Goal: Contribute content: Contribute content

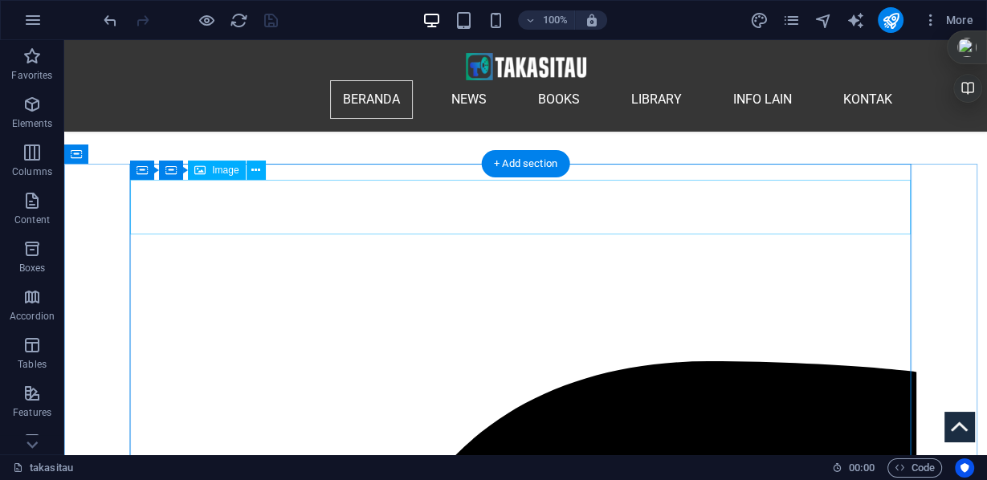
scroll to position [368, 0]
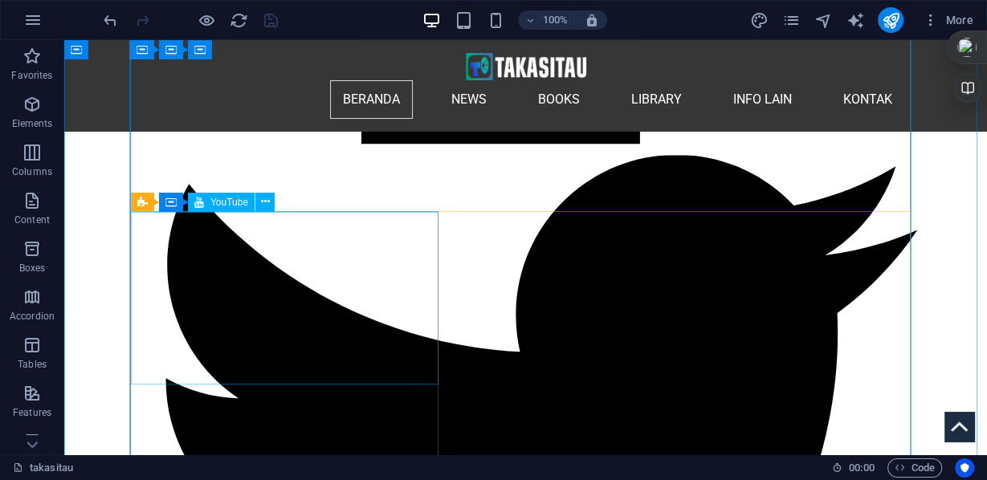
scroll to position [1911, 0]
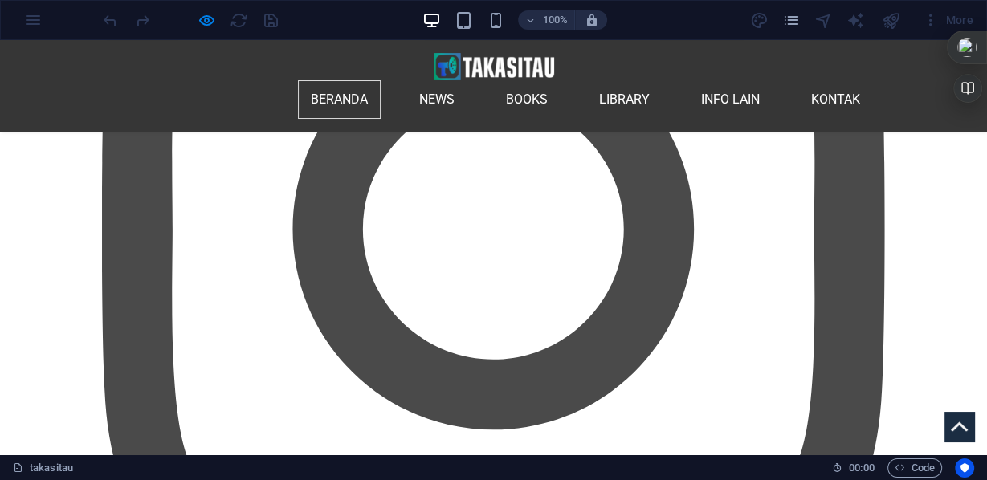
scroll to position [2682, 0]
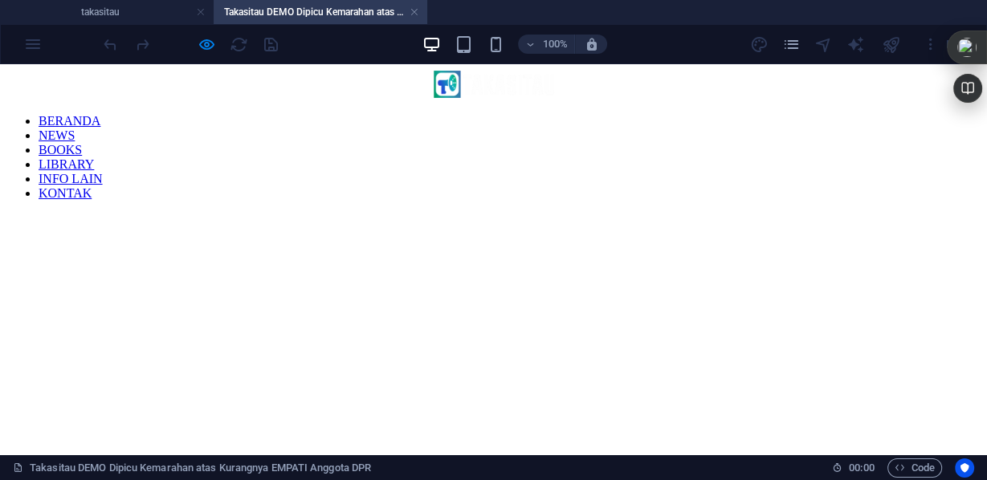
scroll to position [0, 0]
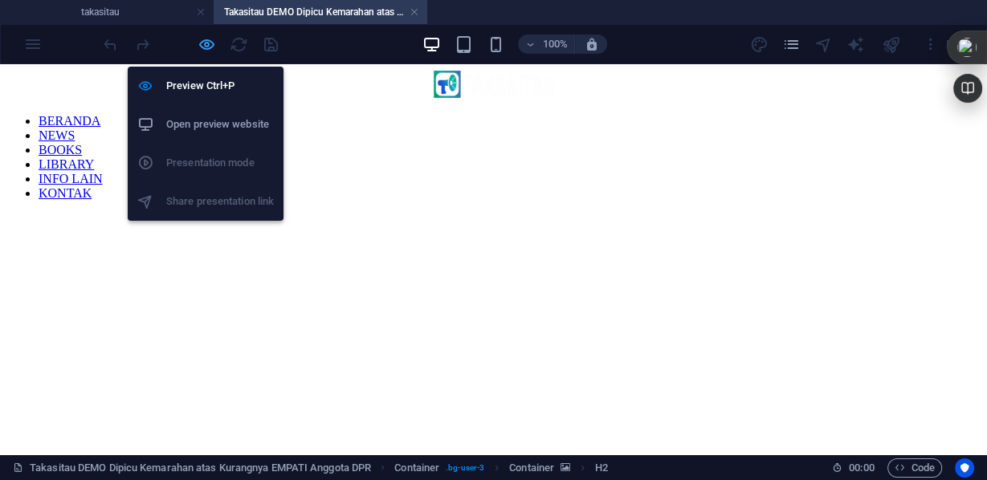
click at [0, 0] on icon "button" at bounding box center [0, 0] width 0 height 0
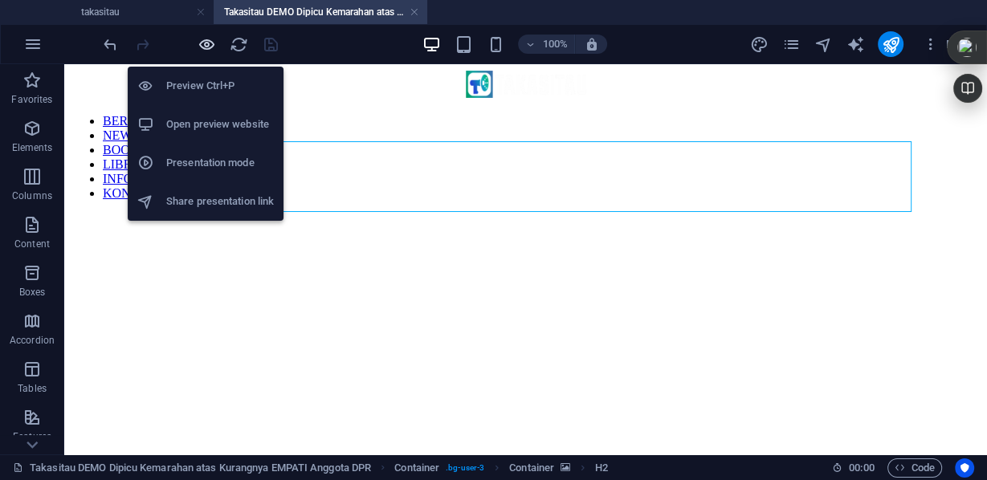
click at [0, 0] on icon "button" at bounding box center [0, 0] width 0 height 0
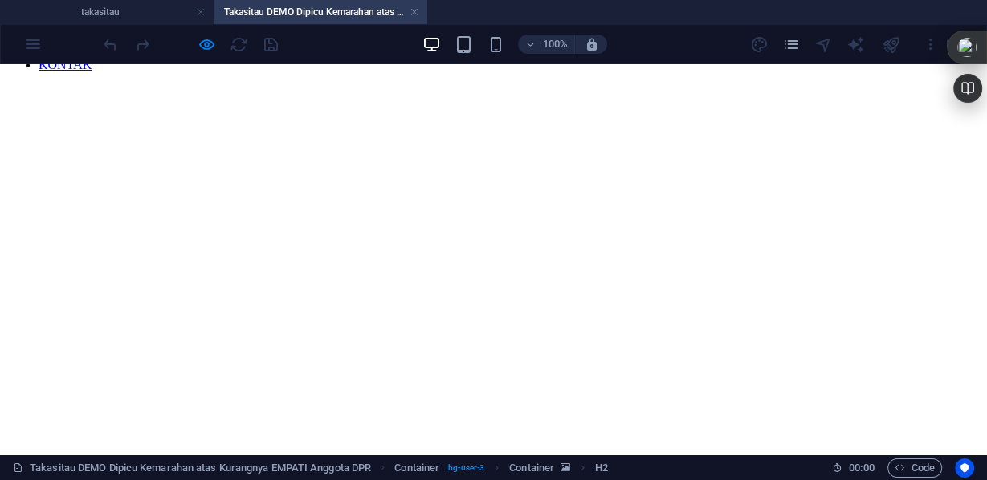
scroll to position [64, 0]
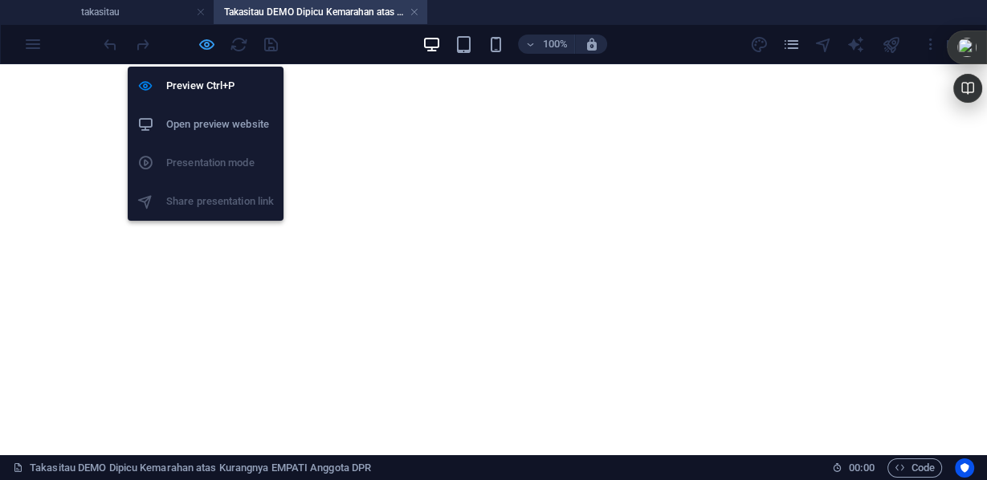
click at [0, 0] on icon "button" at bounding box center [0, 0] width 0 height 0
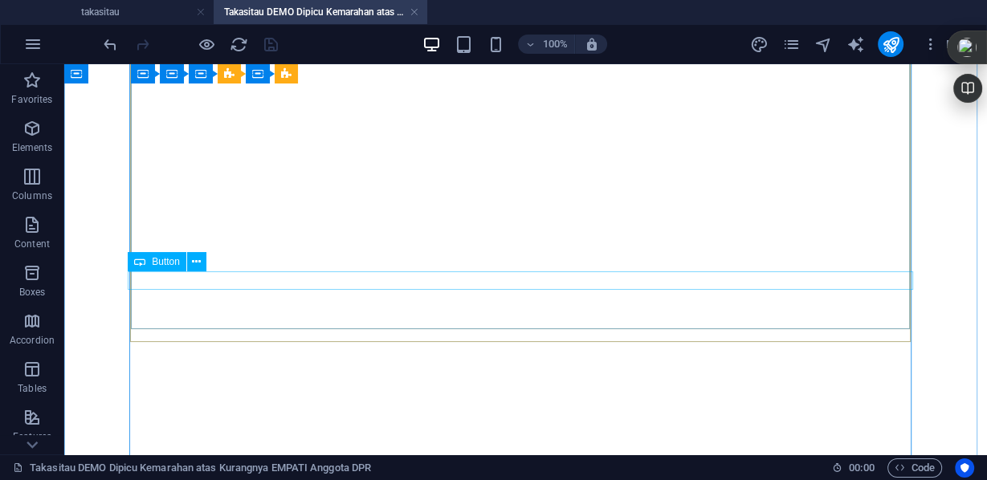
scroll to position [6618, 0]
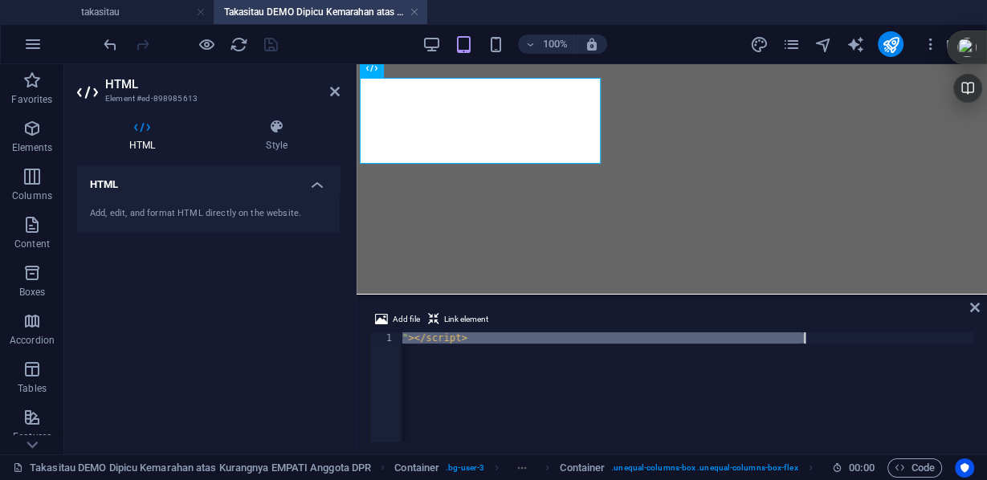
scroll to position [0, 3044]
drag, startPoint x: 403, startPoint y: 338, endPoint x: 987, endPoint y: 342, distance: 584.2
click at [987, 342] on div "Add file Link element <blockquote class="twitter-tweet" data-media-max-width="5…" at bounding box center [672, 375] width 631 height 157
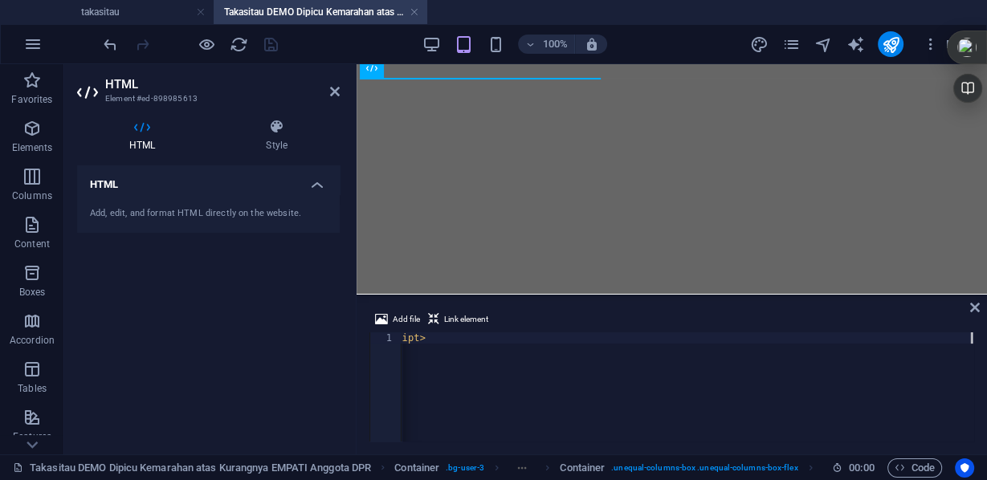
scroll to position [0, 2410]
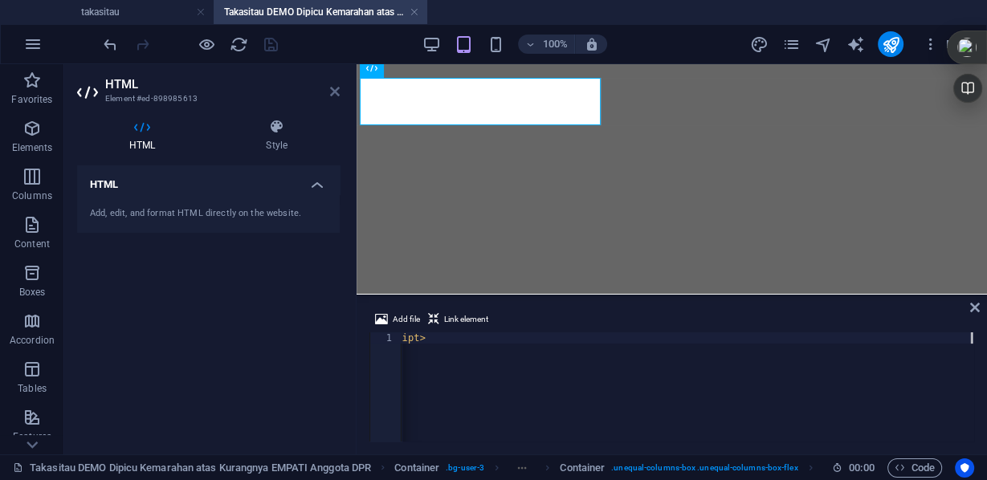
click at [335, 90] on icon at bounding box center [335, 91] width 10 height 13
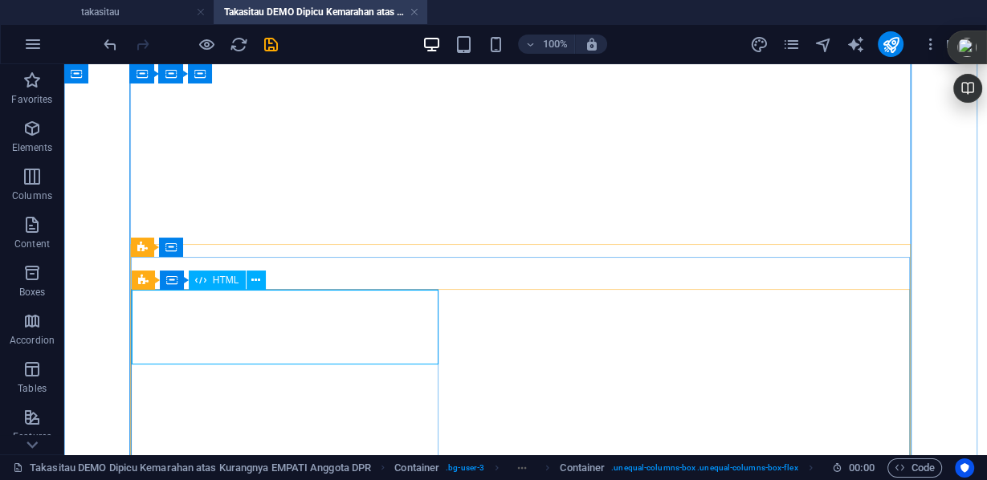
scroll to position [6618, 0]
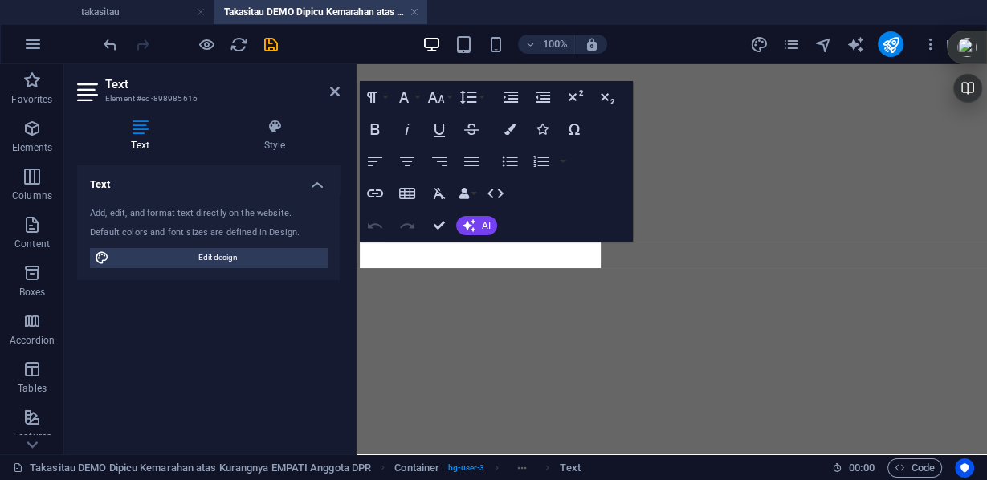
scroll to position [5342, 0]
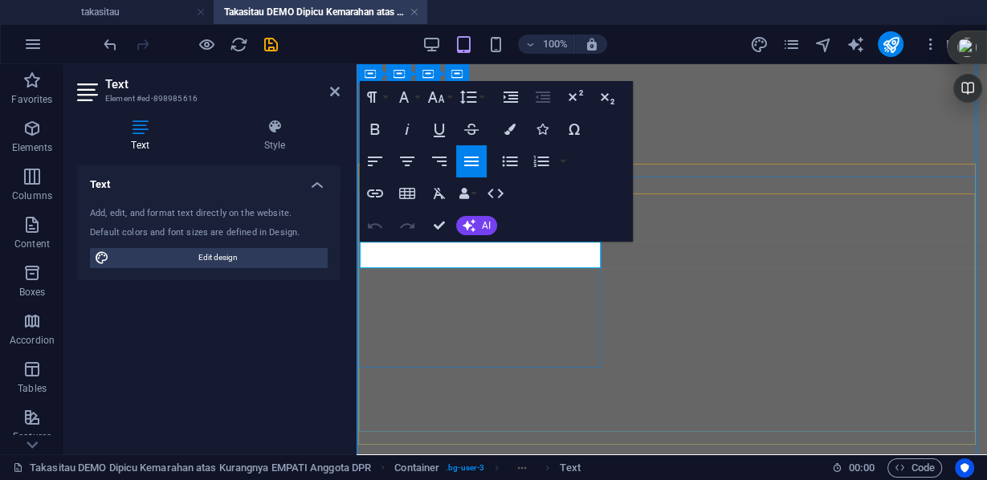
drag, startPoint x: 391, startPoint y: 244, endPoint x: 526, endPoint y: 261, distance: 136.0
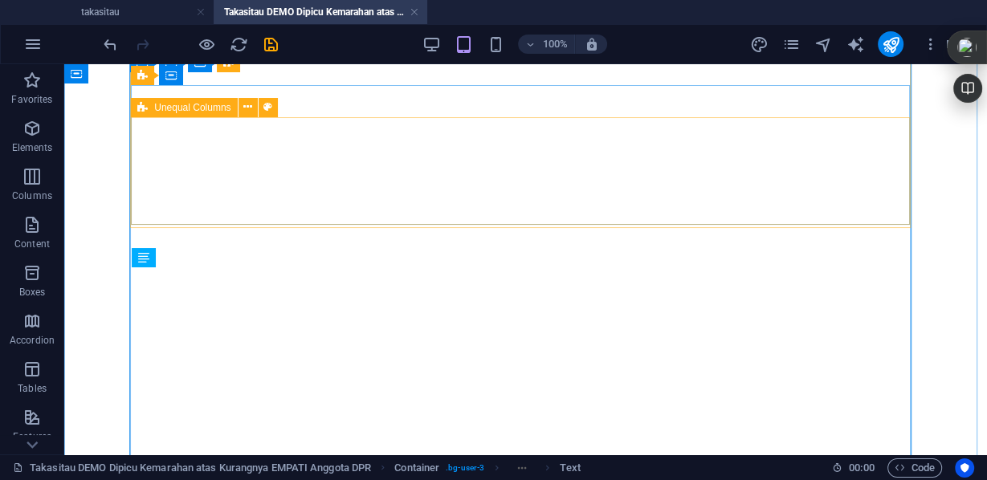
scroll to position [6545, 0]
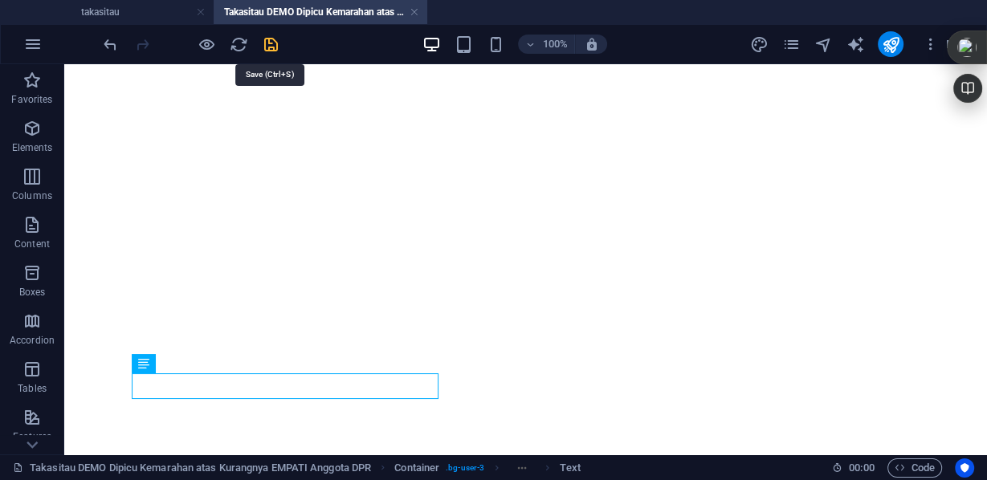
click at [0, 0] on icon "save" at bounding box center [0, 0] width 0 height 0
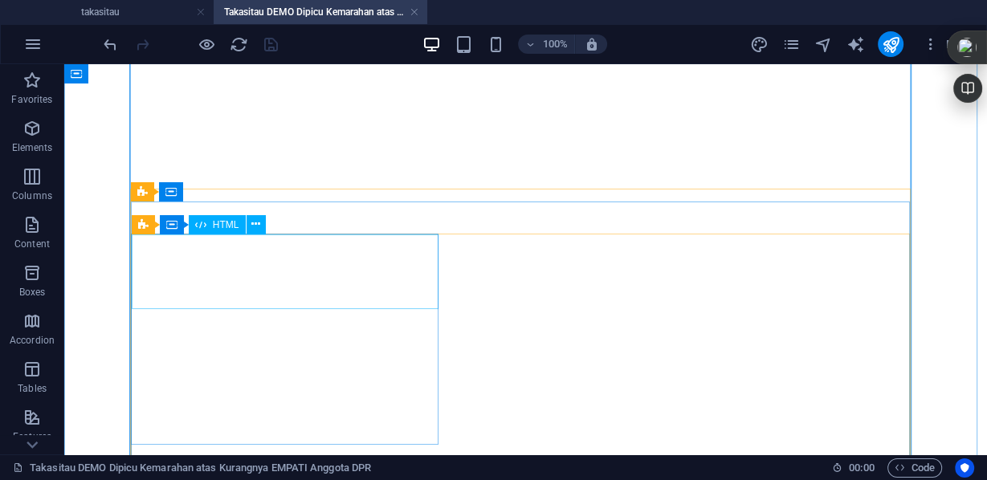
scroll to position [6674, 0]
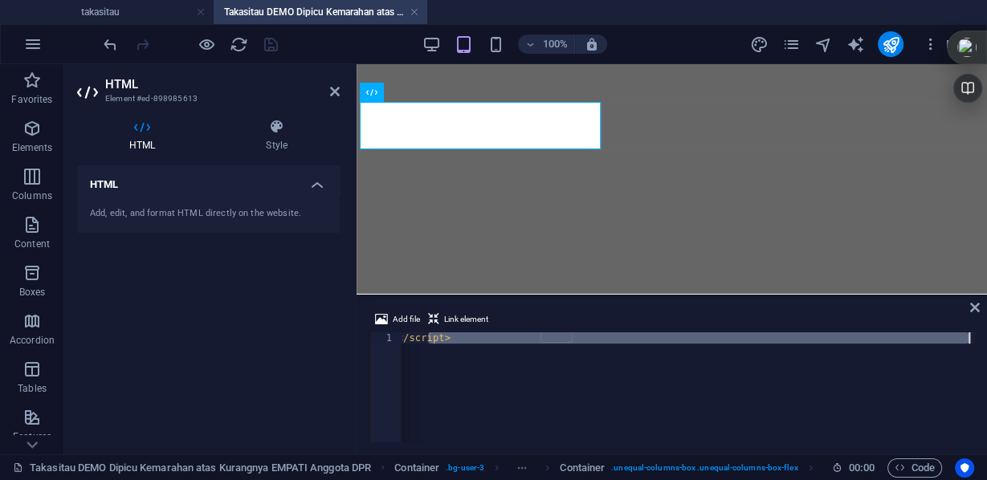
scroll to position [0, 2410]
drag, startPoint x: 404, startPoint y: 338, endPoint x: 987, endPoint y: 334, distance: 582.5
click at [987, 334] on div "Add file Link element 1 < blockquote class = "twitter-tweet" data-media-max-wid…" at bounding box center [672, 375] width 631 height 157
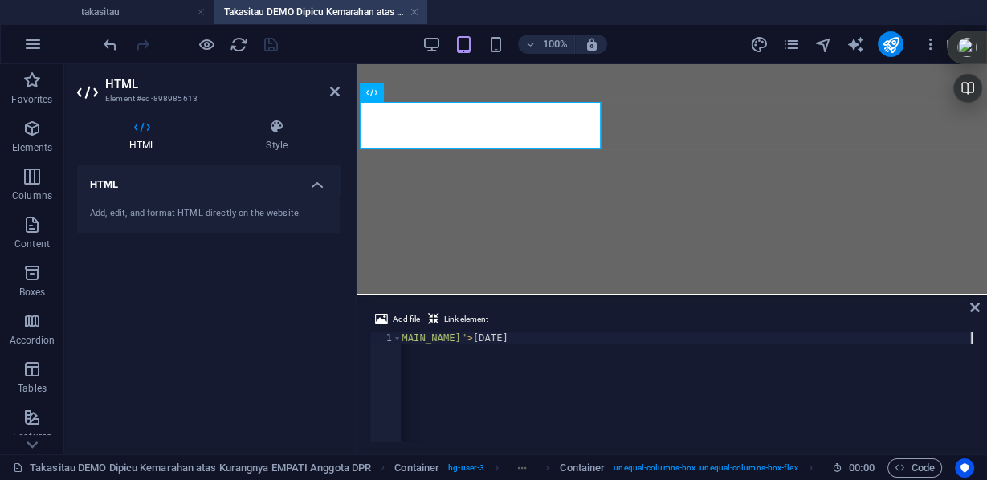
scroll to position [0, 1842]
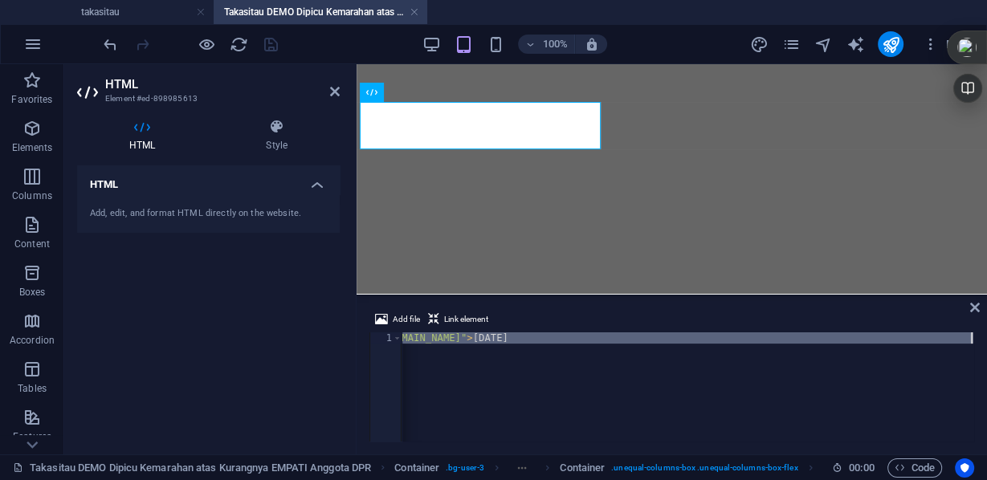
drag, startPoint x: 403, startPoint y: 340, endPoint x: 987, endPoint y: 341, distance: 584.1
click at [987, 341] on div "Add file Link element 1 < blockquote class = "twitter-tweet" data-media-max-wid…" at bounding box center [672, 375] width 631 height 157
drag, startPoint x: 402, startPoint y: 338, endPoint x: 987, endPoint y: 329, distance: 585.0
click at [987, 329] on div "Add file Link element <blockquote class="twitter-tweet" data-media-max-width="5…" at bounding box center [672, 375] width 631 height 157
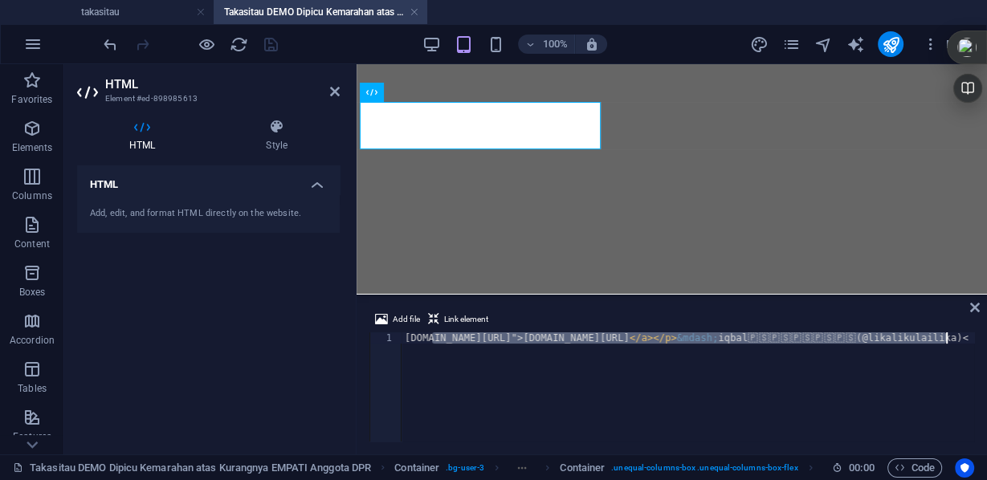
scroll to position [0, 2]
drag, startPoint x: 430, startPoint y: 336, endPoint x: 987, endPoint y: 344, distance: 556.9
click at [987, 344] on div "Add file Link element [DOMAIN_NAME][URL]">[DOMAIN_NAME][URL]</a></p>&mdash; iqb…" at bounding box center [672, 375] width 631 height 157
type textarea "[DOMAIN_NAME][URL]"
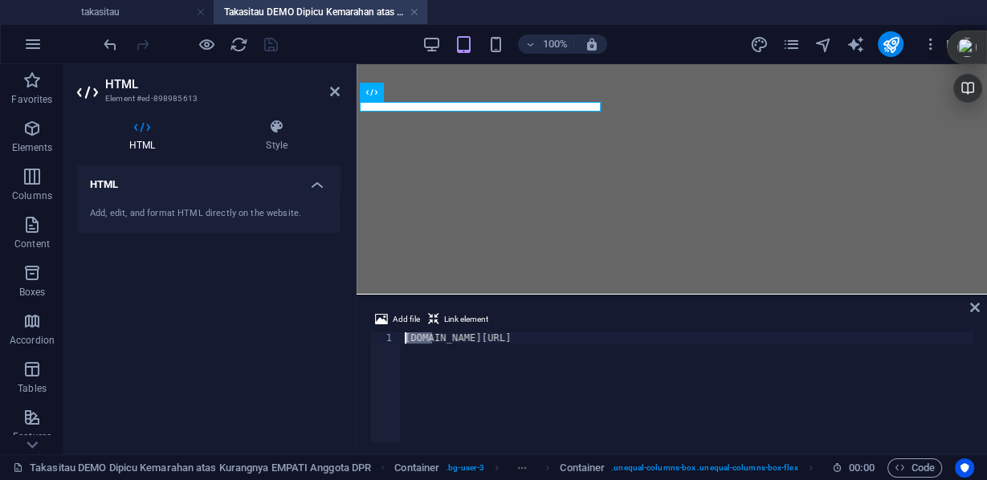
drag, startPoint x: 440, startPoint y: 338, endPoint x: 337, endPoint y: 337, distance: 103.7
click at [0, 0] on div "HTML Element #ed-898985613 HTML Style HTML Add, edit, and format HTML directly …" at bounding box center [0, 0] width 0 height 0
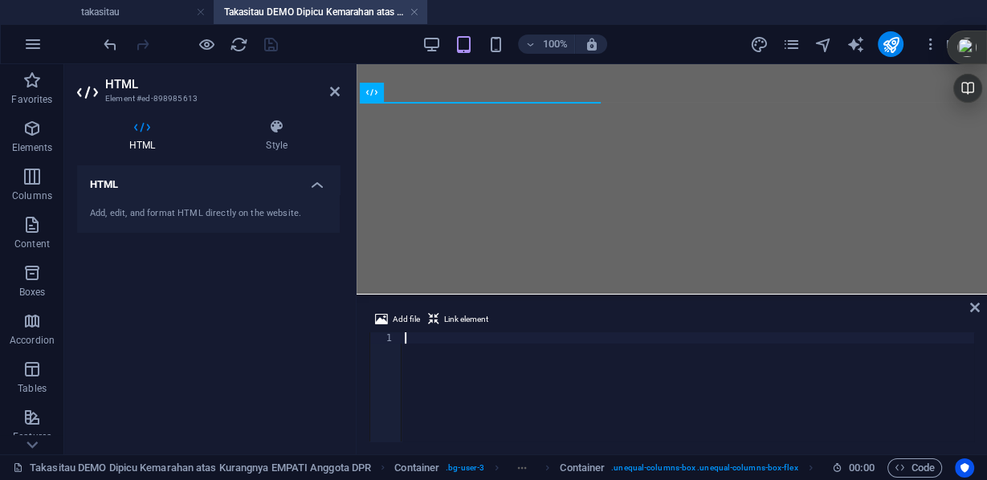
drag, startPoint x: 530, startPoint y: 339, endPoint x: 625, endPoint y: 335, distance: 95.7
click at [625, 335] on div at bounding box center [688, 399] width 573 height 132
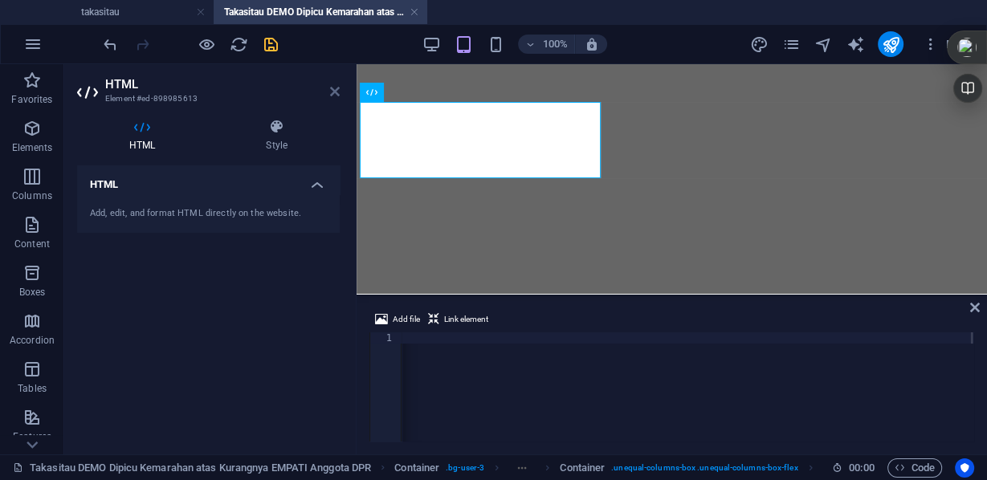
click at [336, 92] on icon at bounding box center [335, 91] width 10 height 13
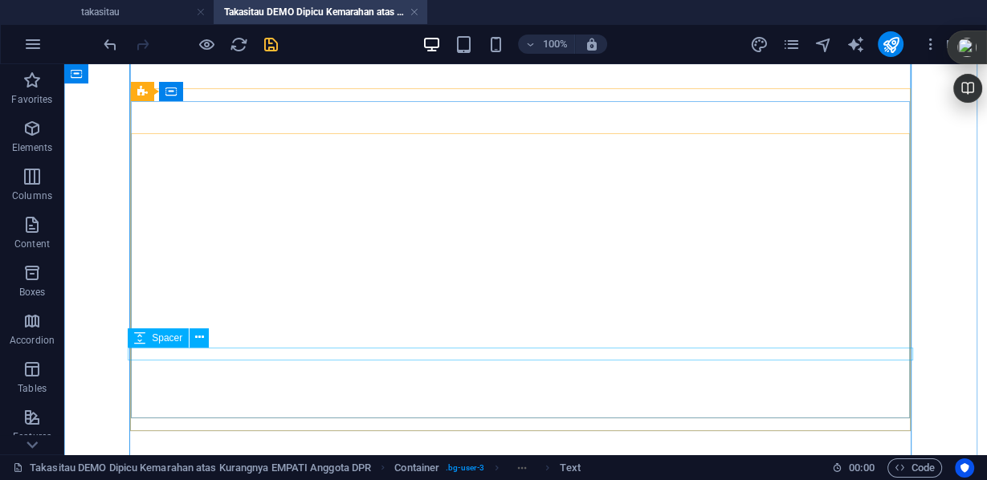
scroll to position [6710, 0]
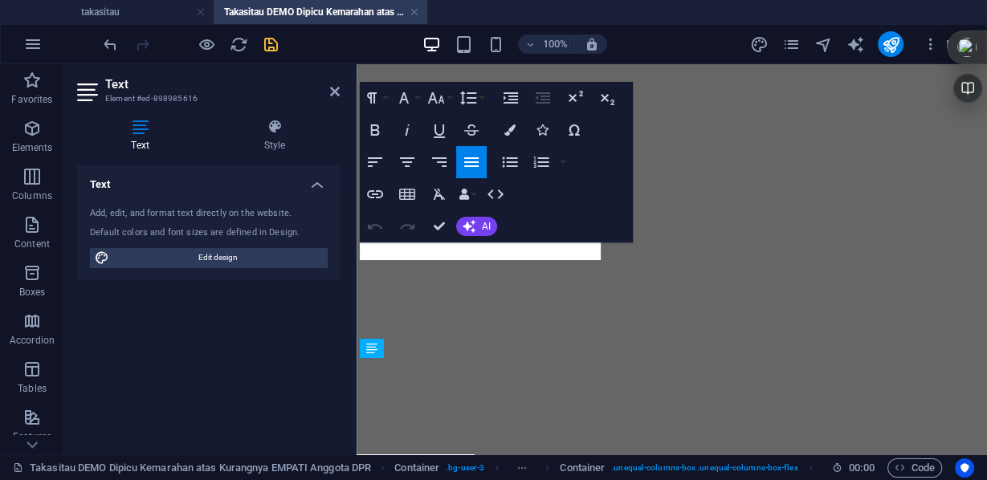
scroll to position [5371, 0]
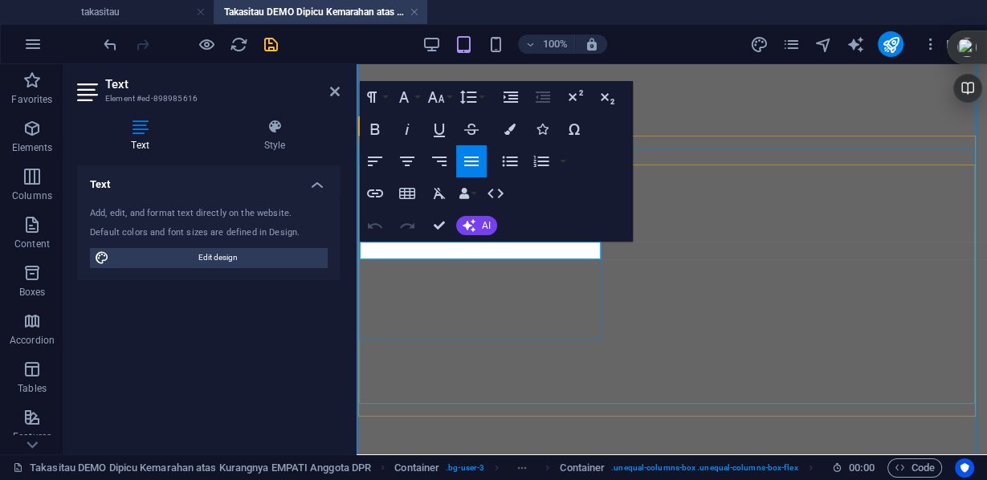
drag, startPoint x: 370, startPoint y: 247, endPoint x: 451, endPoint y: 256, distance: 81.6
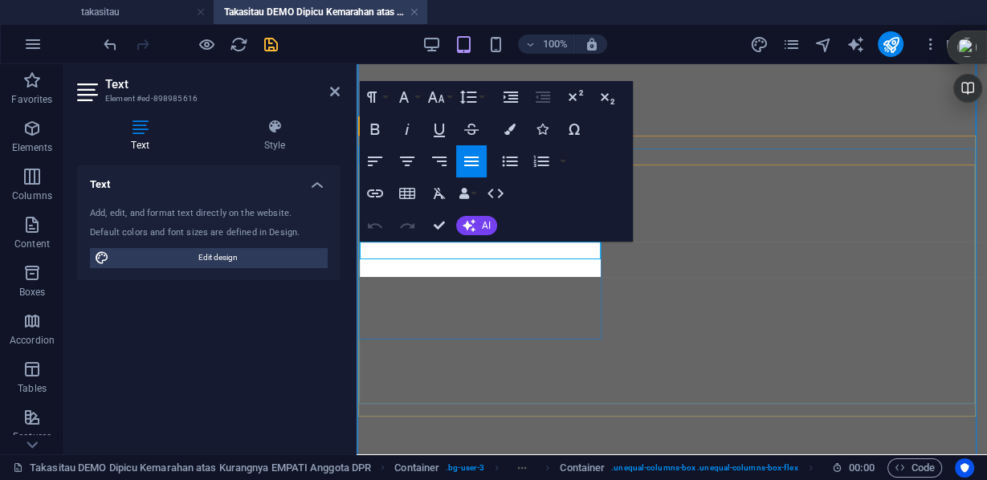
scroll to position [1296, 1]
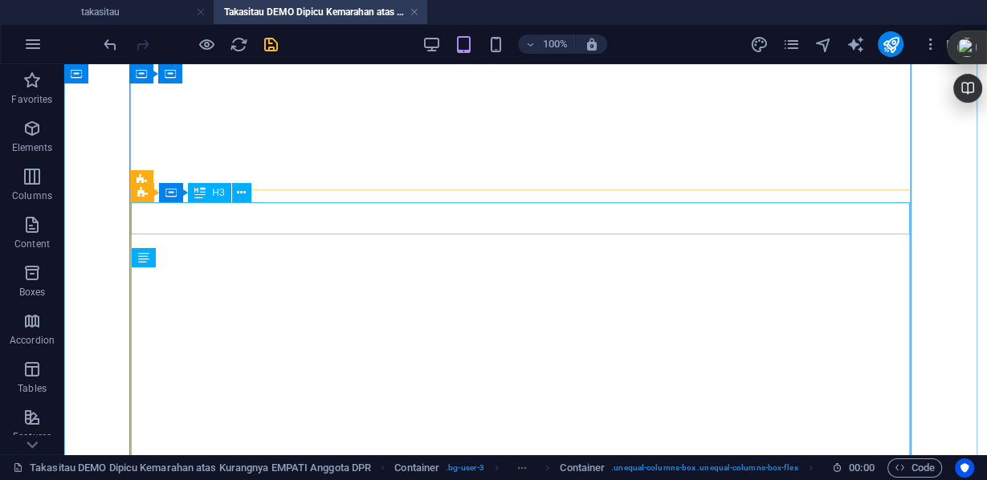
scroll to position [6599, 0]
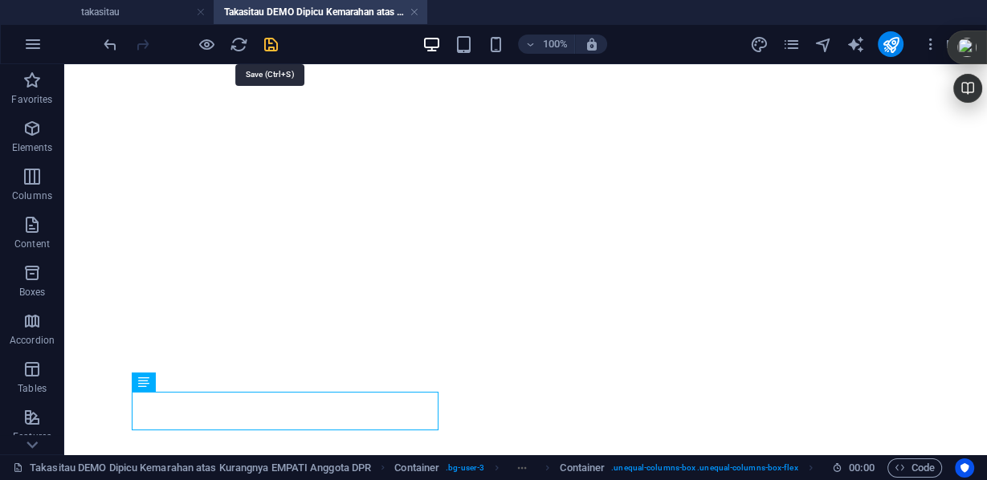
click at [272, 43] on icon "save" at bounding box center [271, 44] width 18 height 18
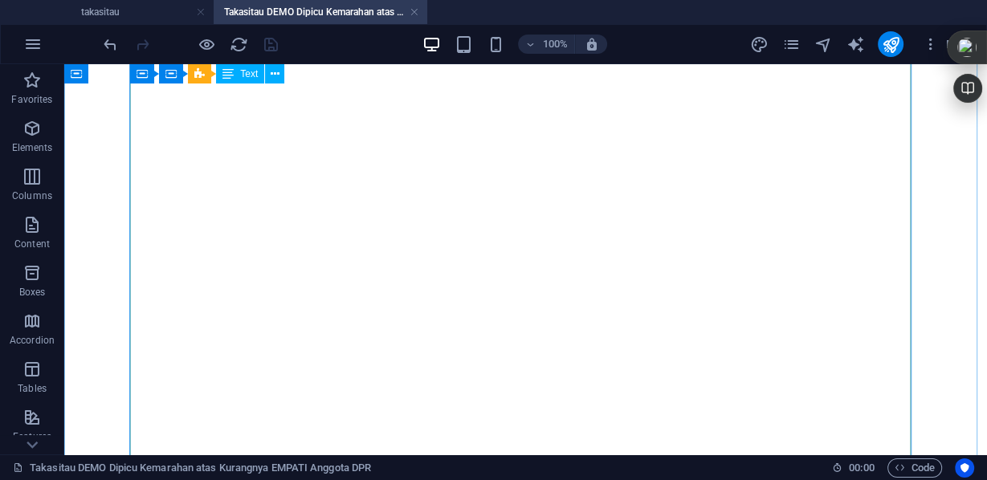
scroll to position [7885, 0]
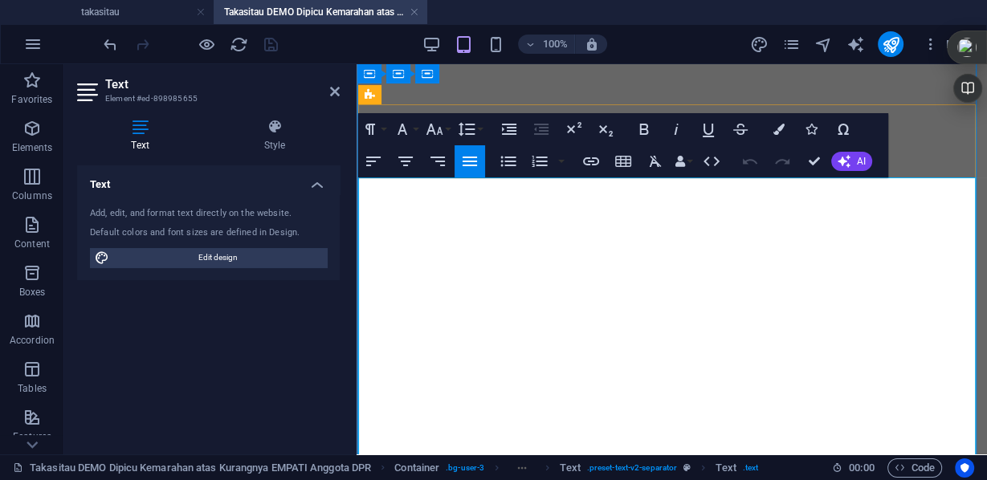
scroll to position [6143, 0]
drag, startPoint x: 448, startPoint y: 195, endPoint x: 392, endPoint y: 211, distance: 58.5
click at [680, 133] on icon "button" at bounding box center [676, 129] width 19 height 19
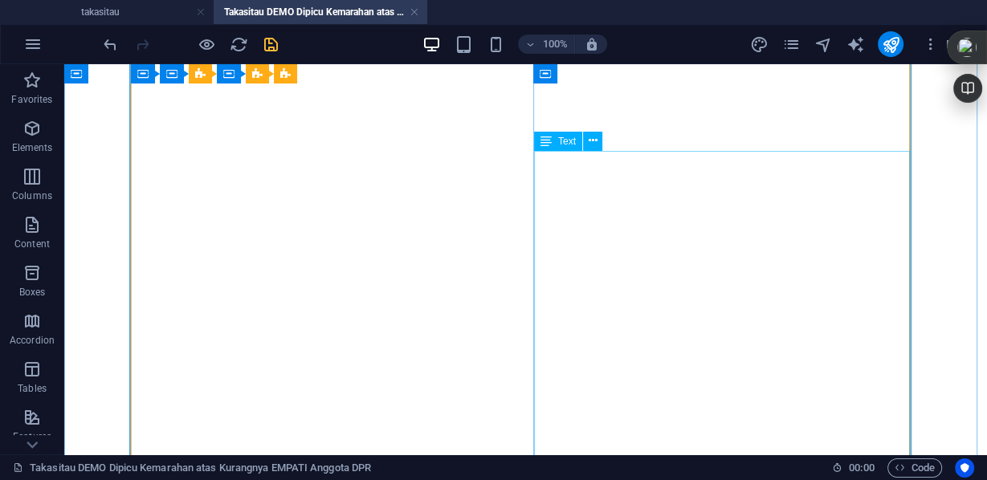
scroll to position [9247, 0]
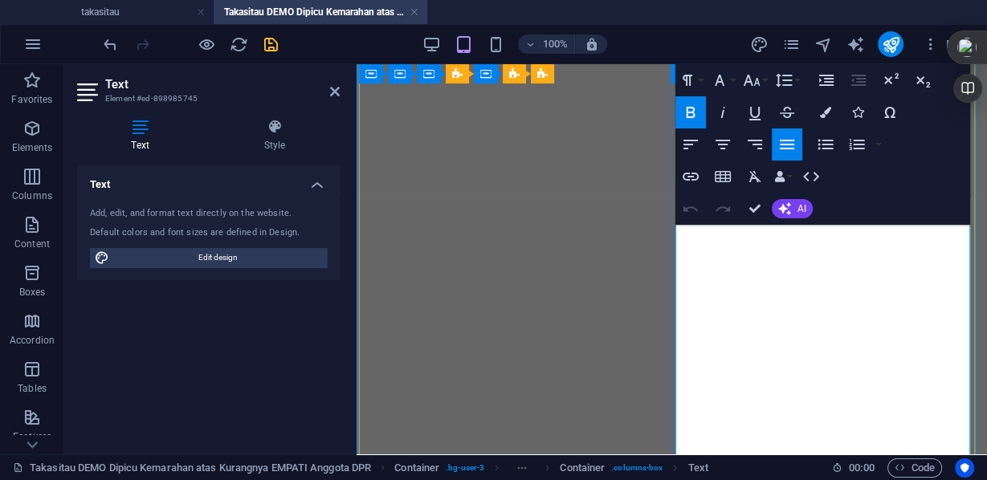
scroll to position [7565, 0]
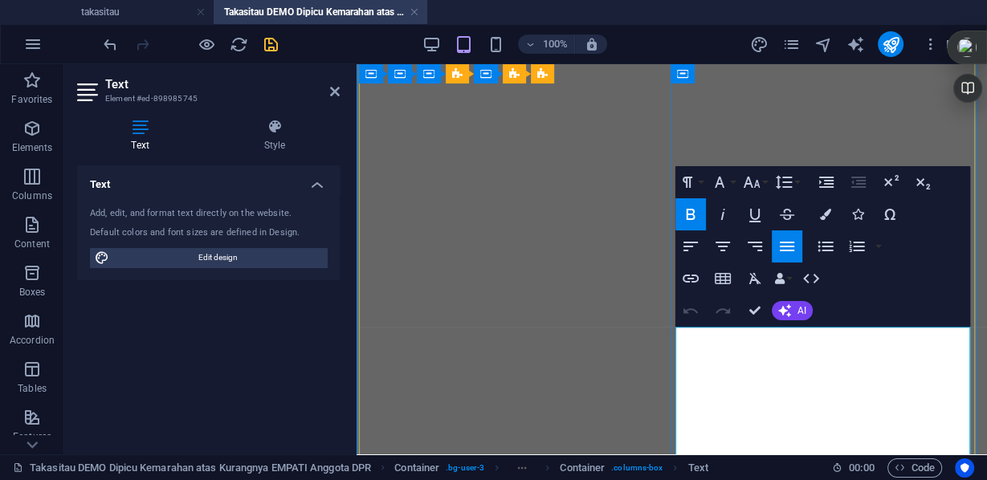
drag, startPoint x: 906, startPoint y: 332, endPoint x: 676, endPoint y: 331, distance: 230.6
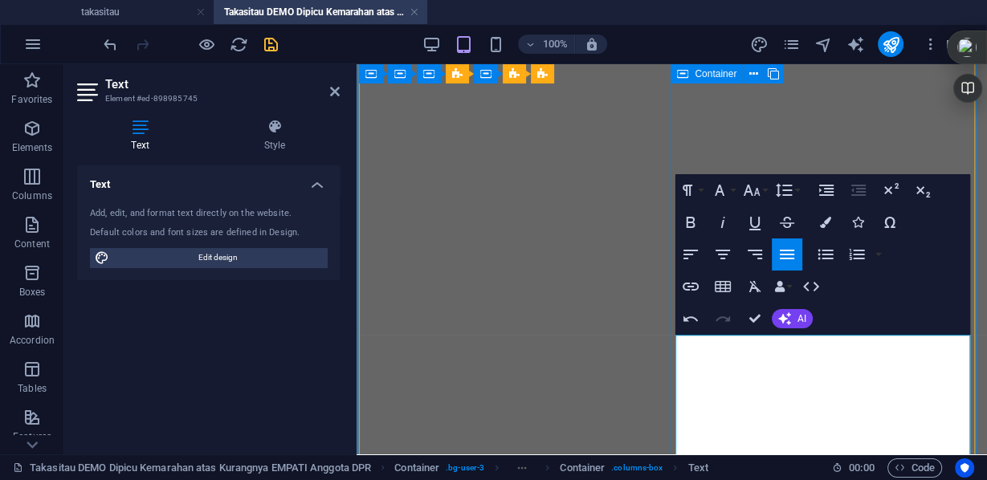
drag, startPoint x: 682, startPoint y: 340, endPoint x: 673, endPoint y: 338, distance: 9.0
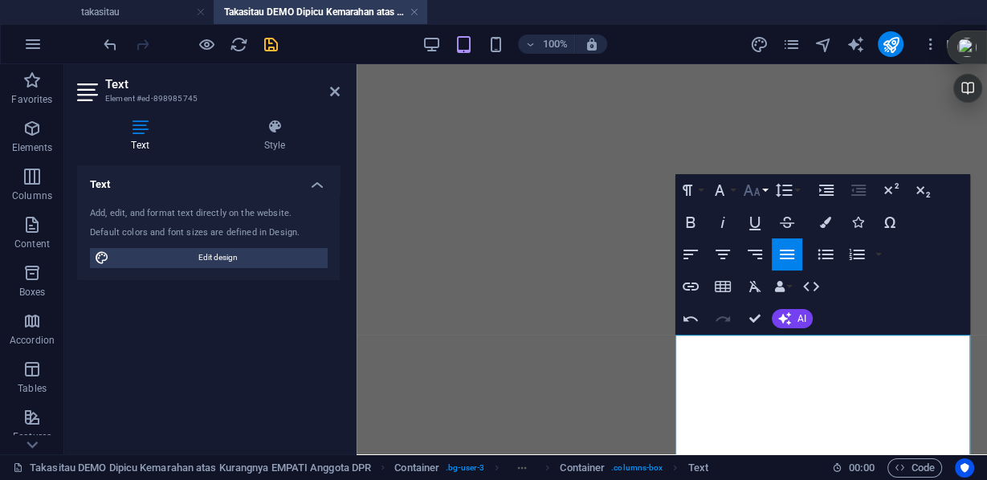
click at [764, 188] on button "Font Size" at bounding box center [755, 190] width 31 height 32
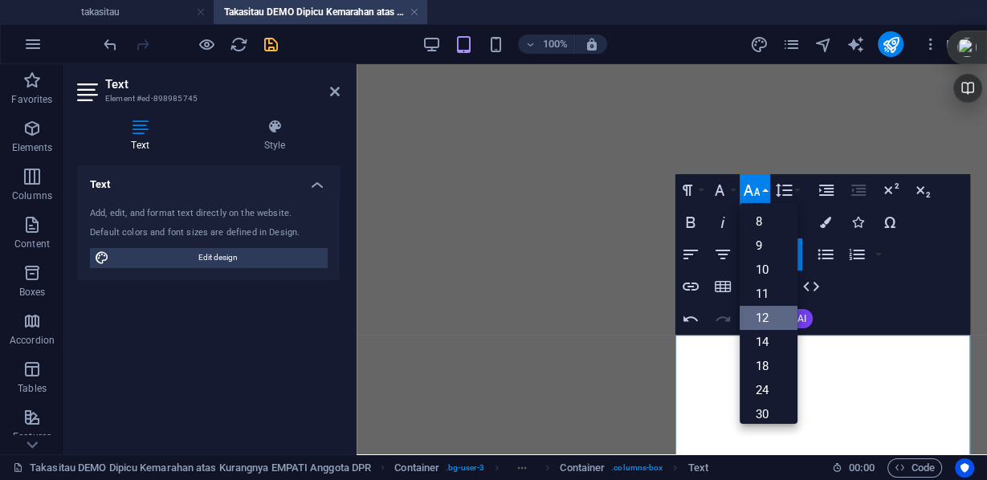
scroll to position [114, 0]
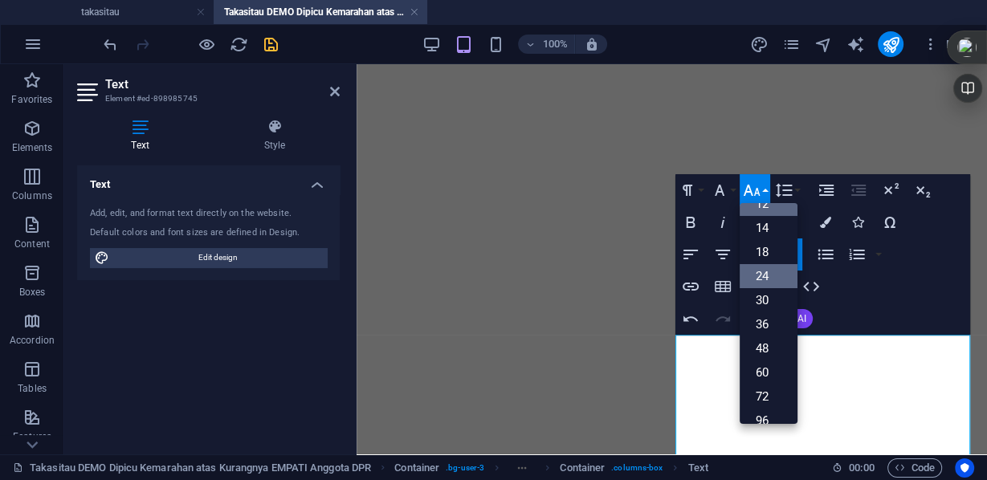
click at [762, 286] on link "24" at bounding box center [769, 276] width 58 height 24
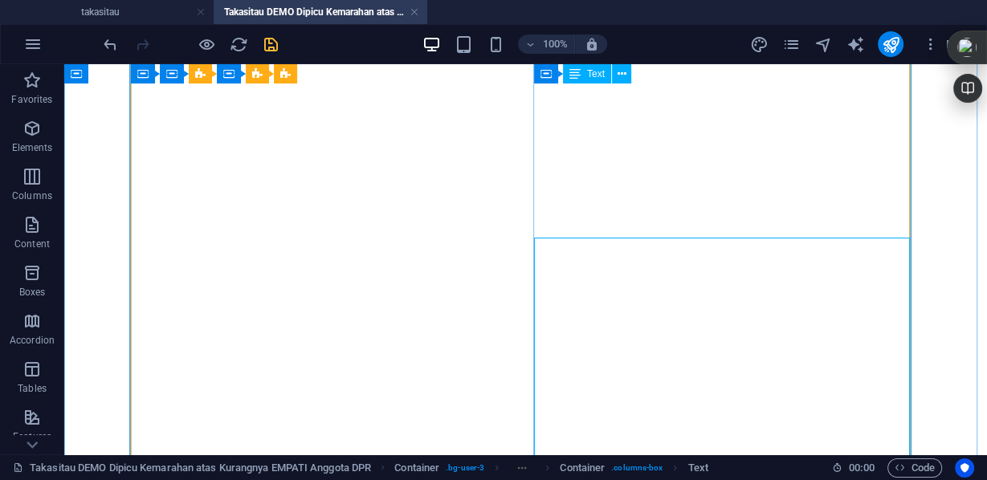
scroll to position [9159, 0]
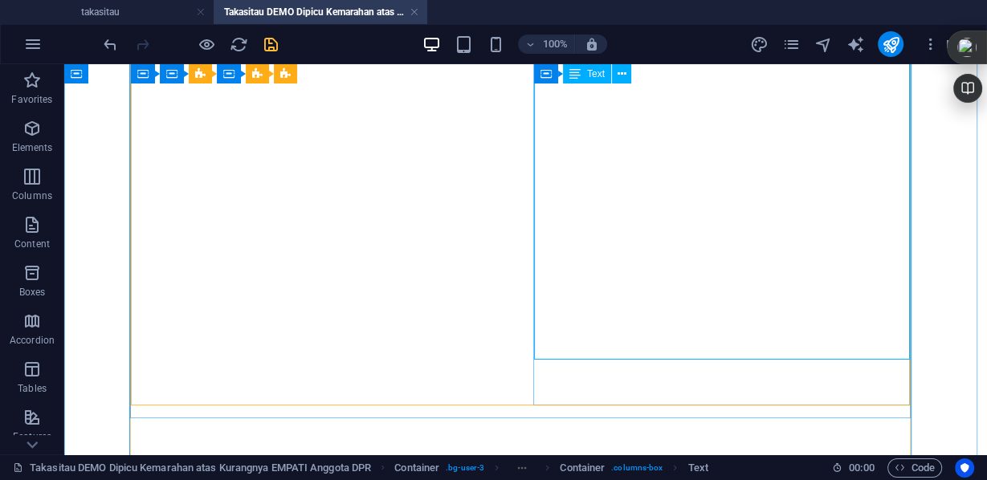
scroll to position [10059, 0]
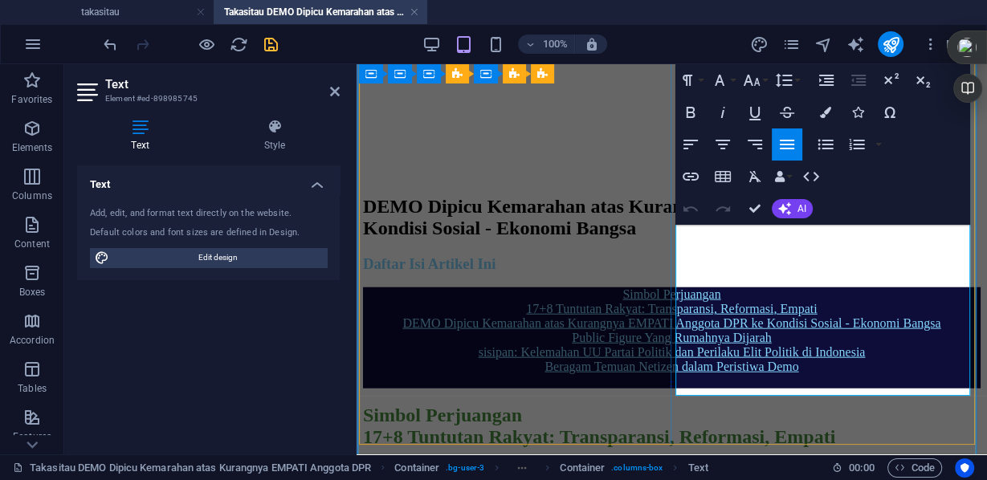
scroll to position [8336, 0]
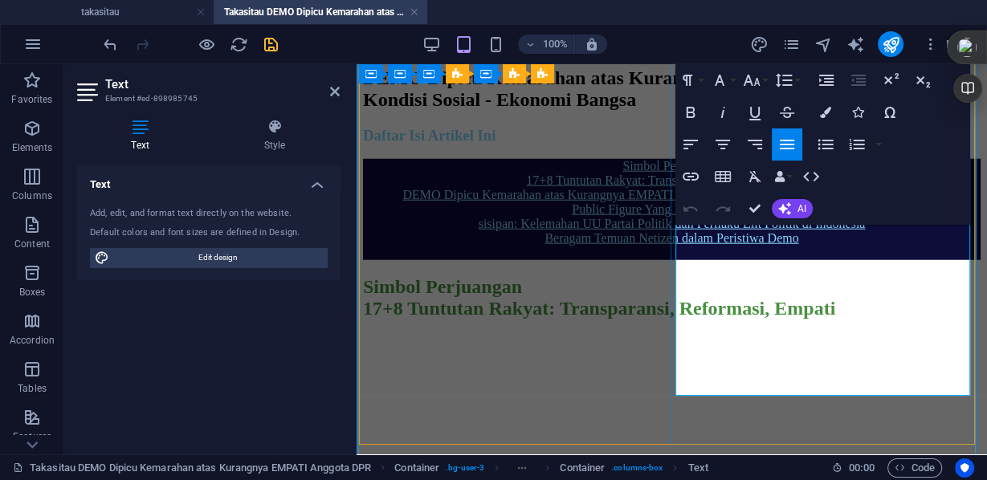
drag, startPoint x: 784, startPoint y: 264, endPoint x: 677, endPoint y: 240, distance: 110.3
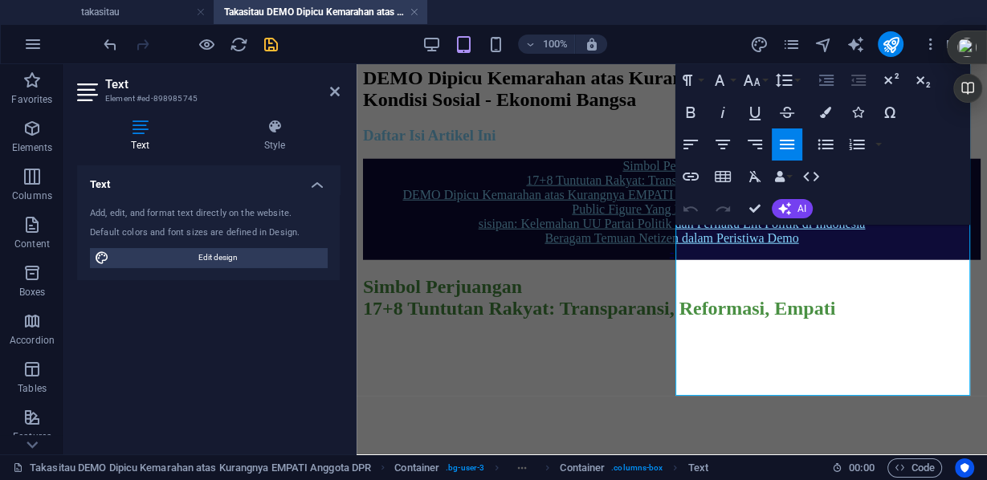
click at [820, 79] on icon "button" at bounding box center [827, 80] width 14 height 11
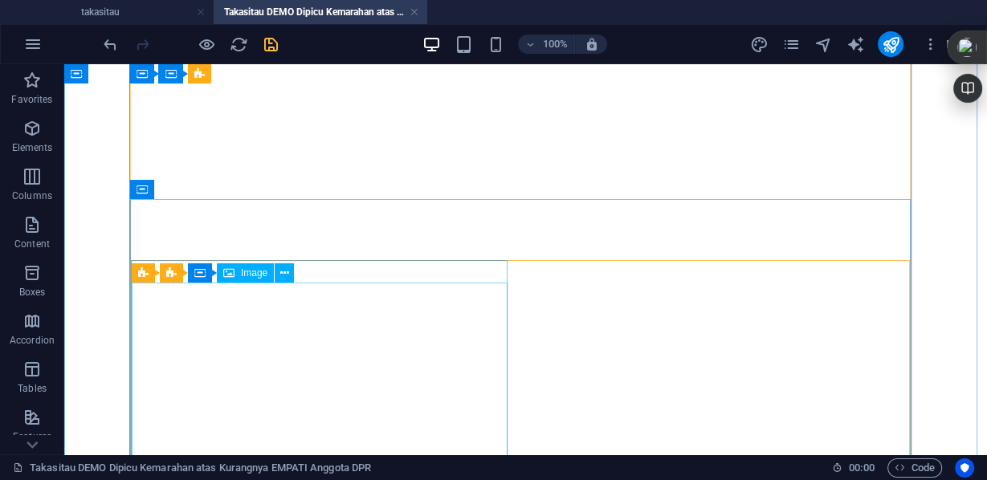
scroll to position [8195, 0]
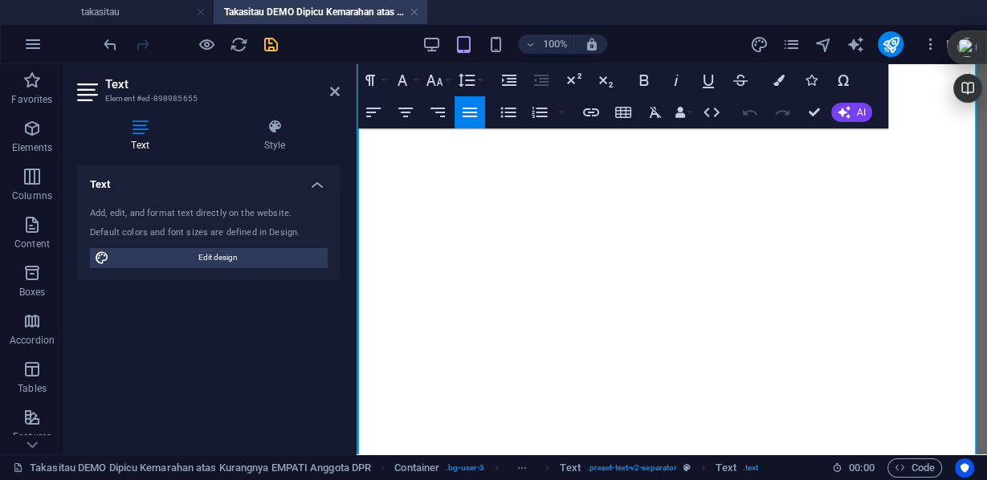
scroll to position [6721, 0]
click at [644, 84] on icon "button" at bounding box center [644, 80] width 19 height 19
click at [675, 85] on icon "button" at bounding box center [676, 80] width 4 height 11
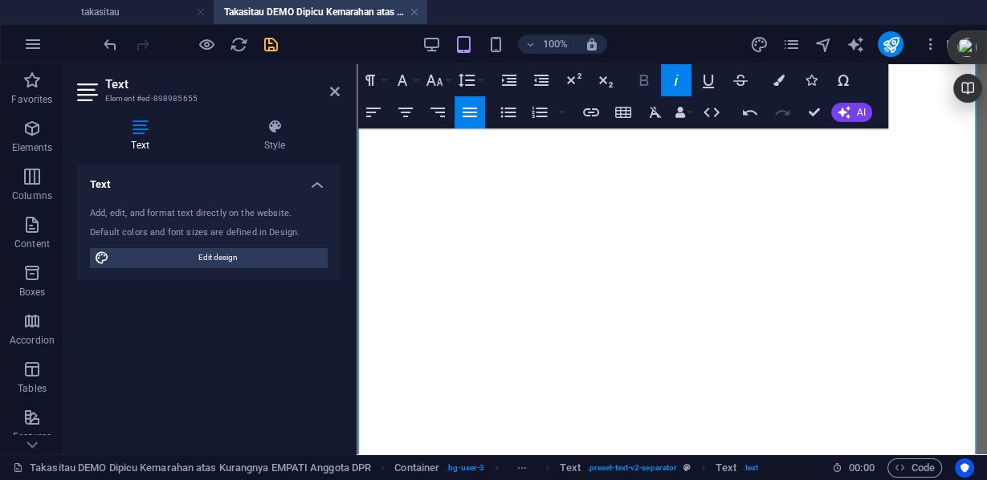
click at [645, 85] on icon "button" at bounding box center [644, 80] width 9 height 11
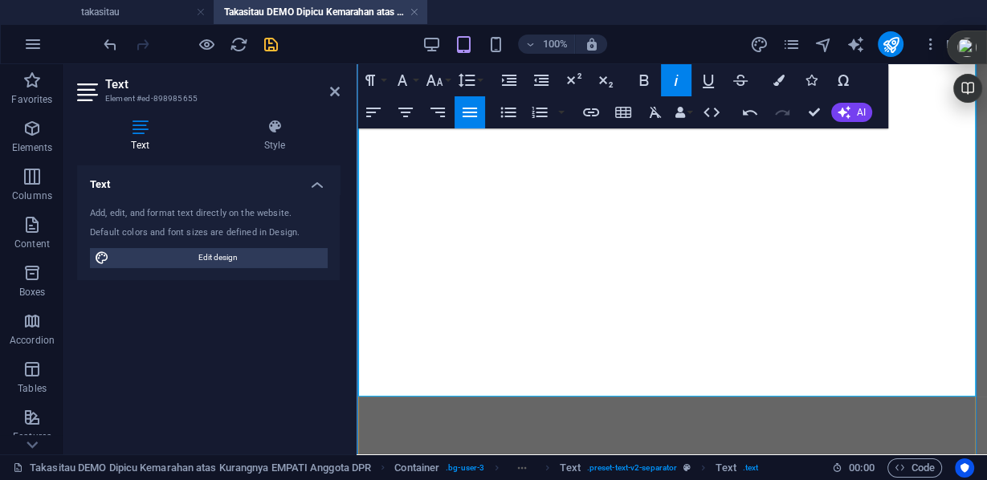
drag, startPoint x: 875, startPoint y: 244, endPoint x: 757, endPoint y: 244, distance: 118.1
click at [638, 72] on icon "button" at bounding box center [644, 80] width 19 height 19
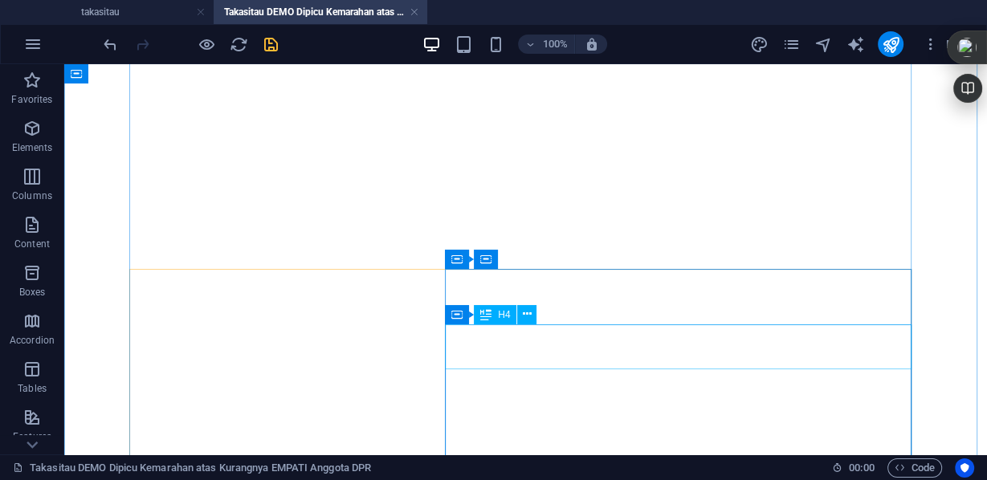
scroll to position [1638, 0]
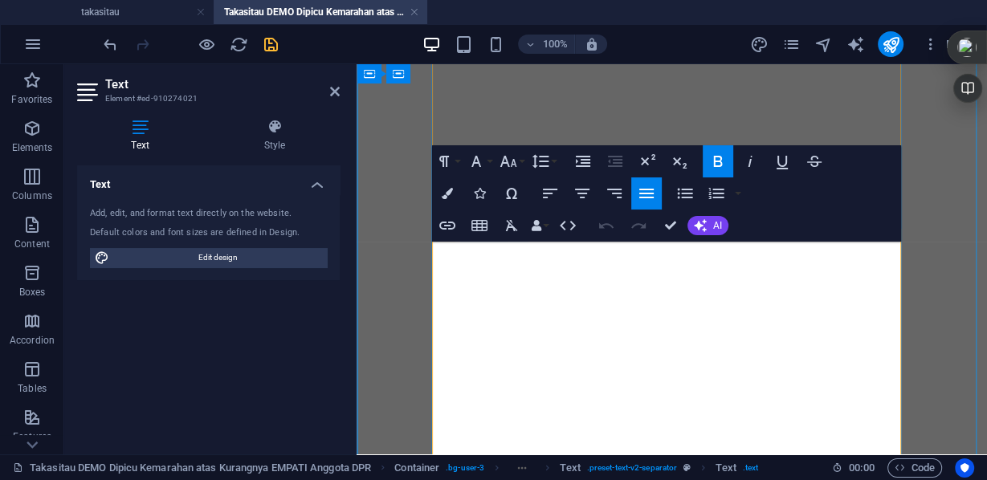
scroll to position [1361, 0]
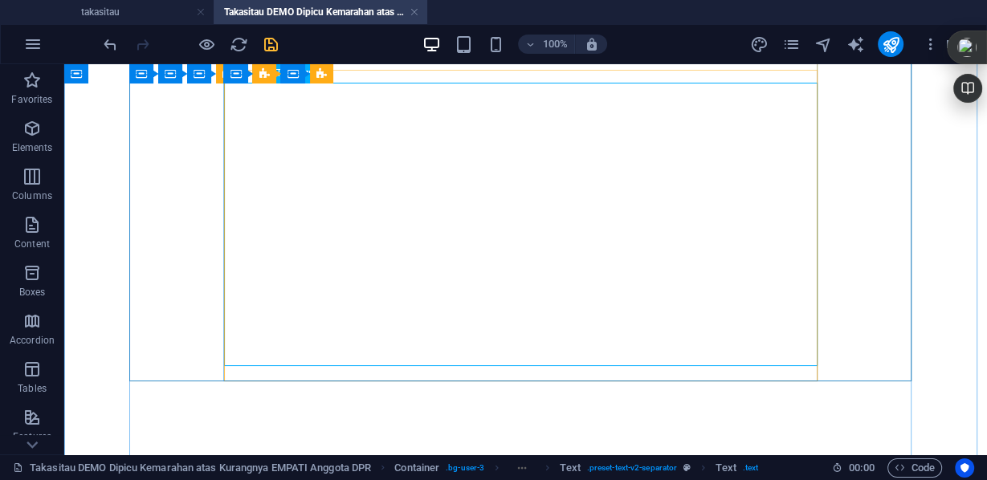
scroll to position [1646, 0]
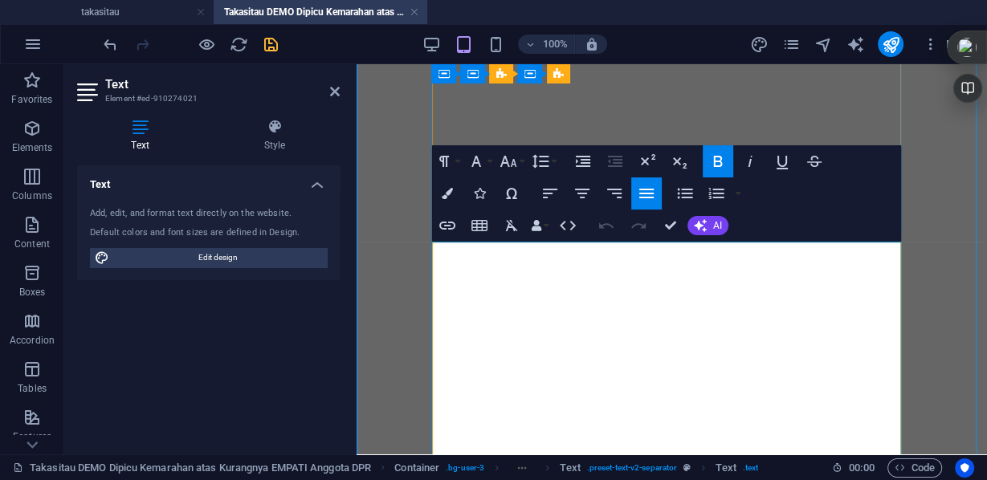
drag, startPoint x: 432, startPoint y: 345, endPoint x: 591, endPoint y: 407, distance: 171.0
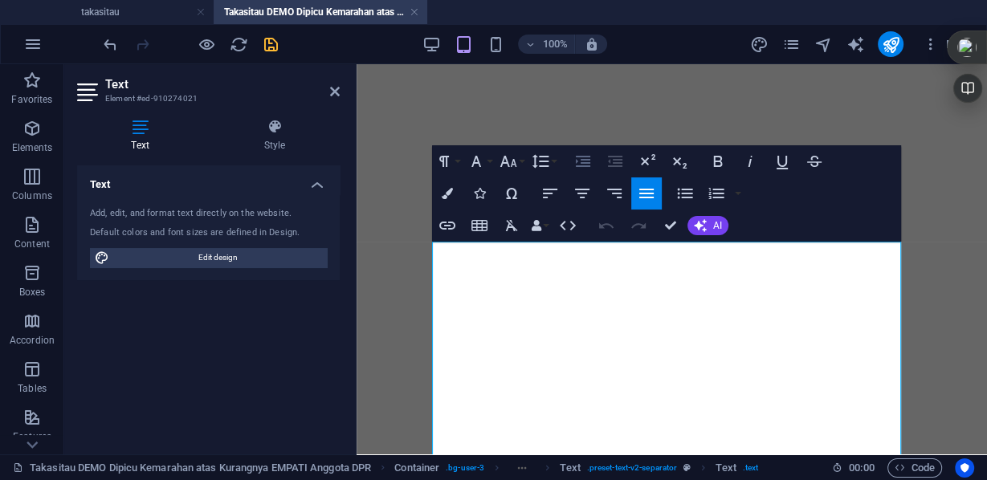
click at [586, 158] on icon "button" at bounding box center [583, 161] width 14 height 11
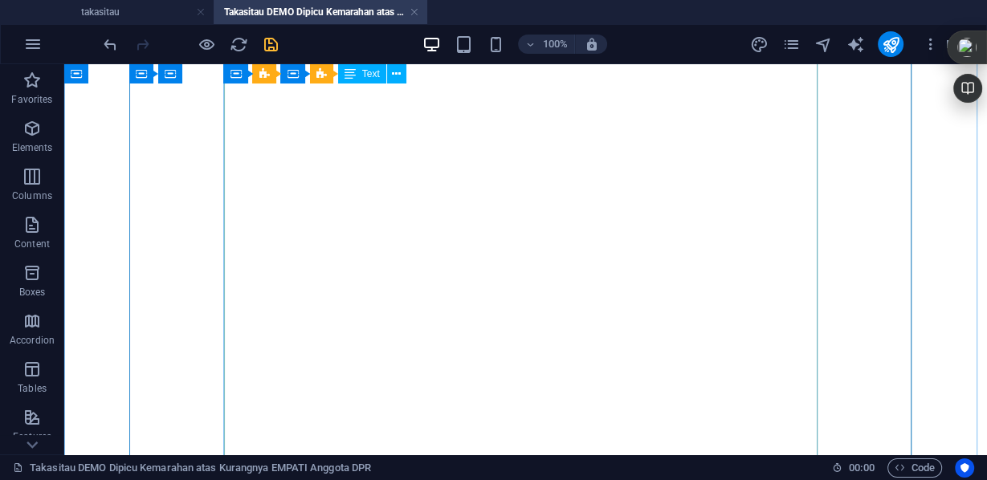
scroll to position [809, 0]
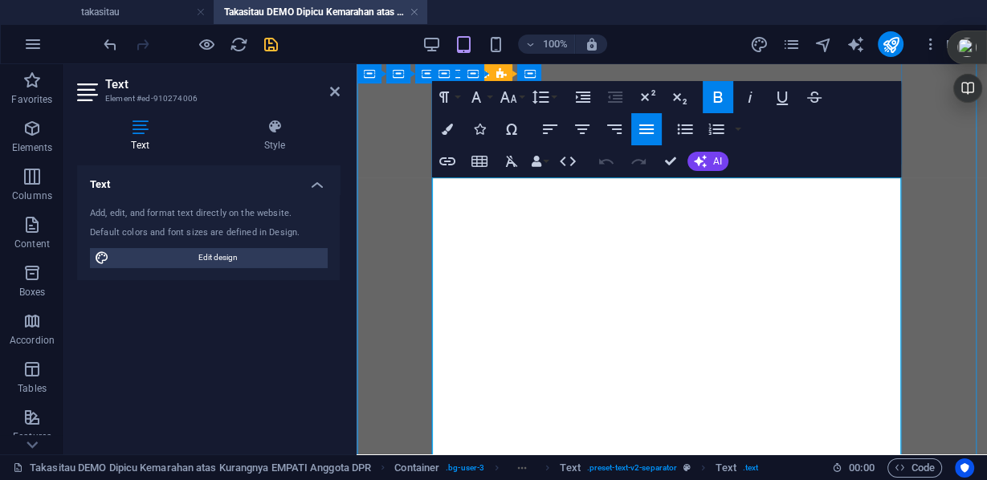
scroll to position [554, 0]
drag, startPoint x: 585, startPoint y: 344, endPoint x: 539, endPoint y: 341, distance: 45.9
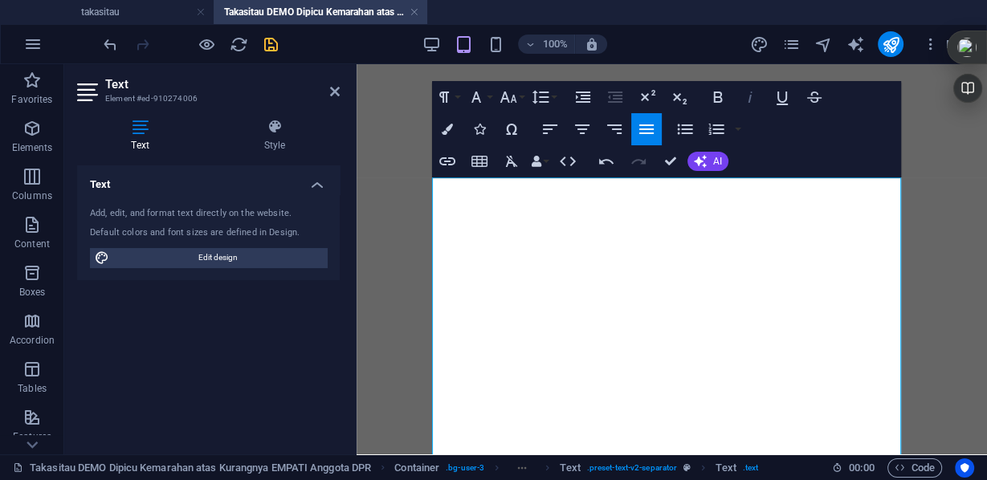
click at [750, 96] on icon "button" at bounding box center [750, 97] width 19 height 19
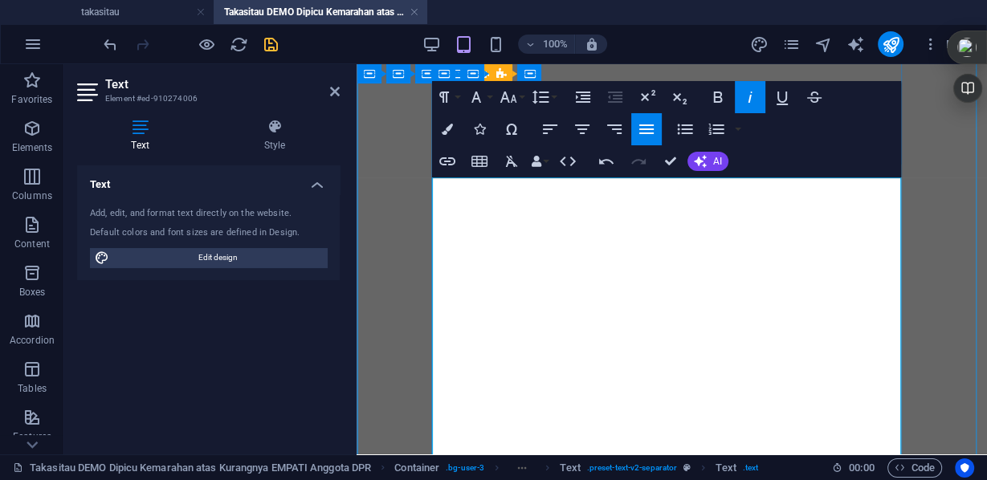
drag, startPoint x: 607, startPoint y: 343, endPoint x: 654, endPoint y: 347, distance: 46.8
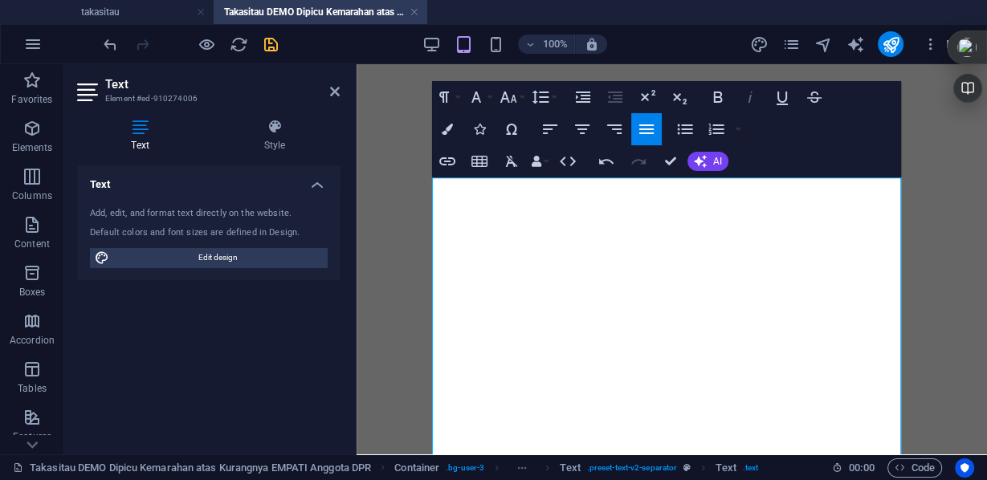
click at [741, 96] on icon "button" at bounding box center [750, 97] width 19 height 19
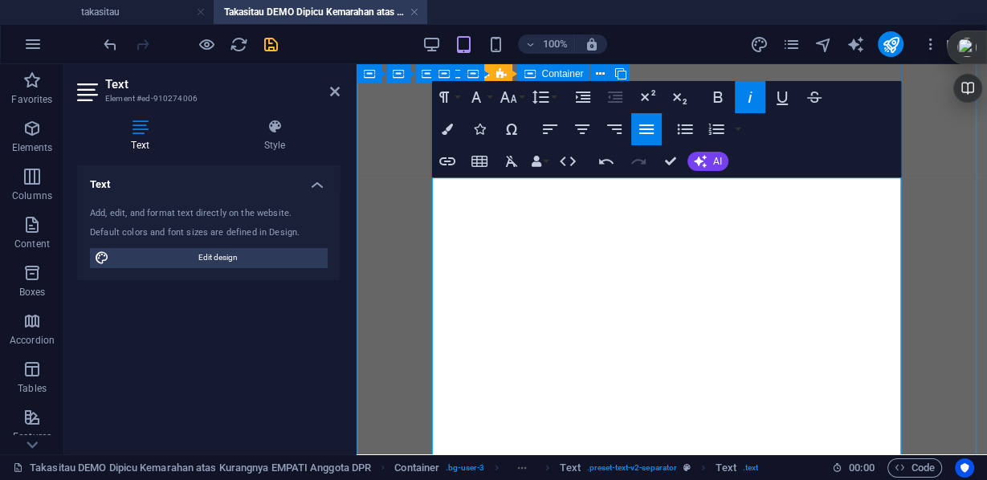
drag, startPoint x: 568, startPoint y: 363, endPoint x: 431, endPoint y: 364, distance: 137.4
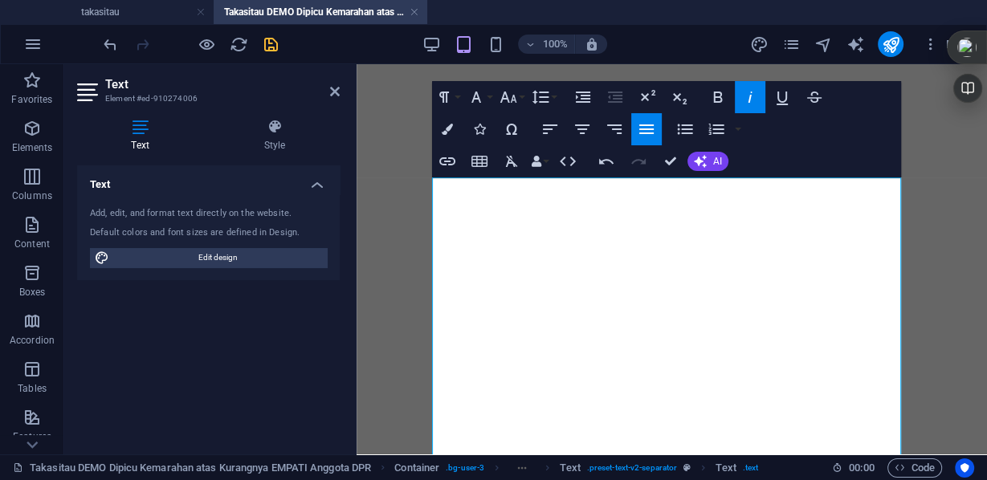
click at [743, 97] on icon "button" at bounding box center [750, 97] width 19 height 19
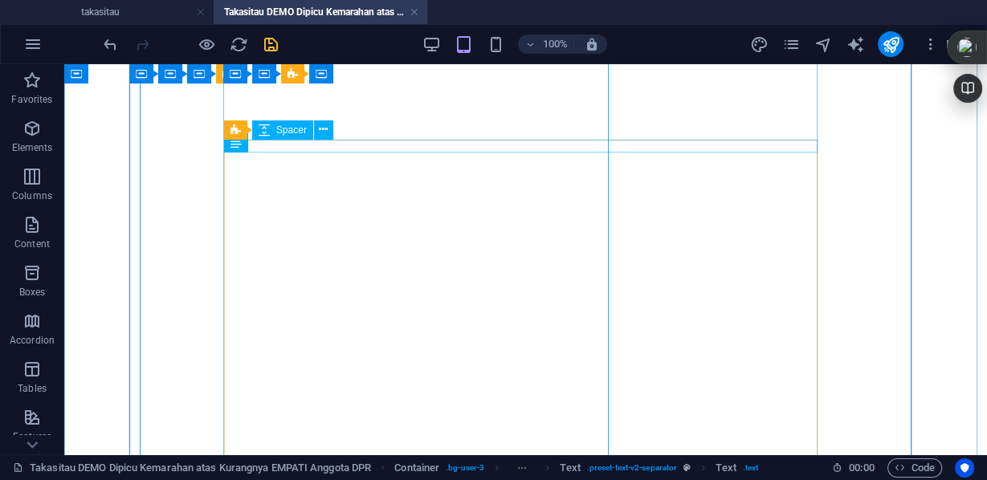
scroll to position [771, 0]
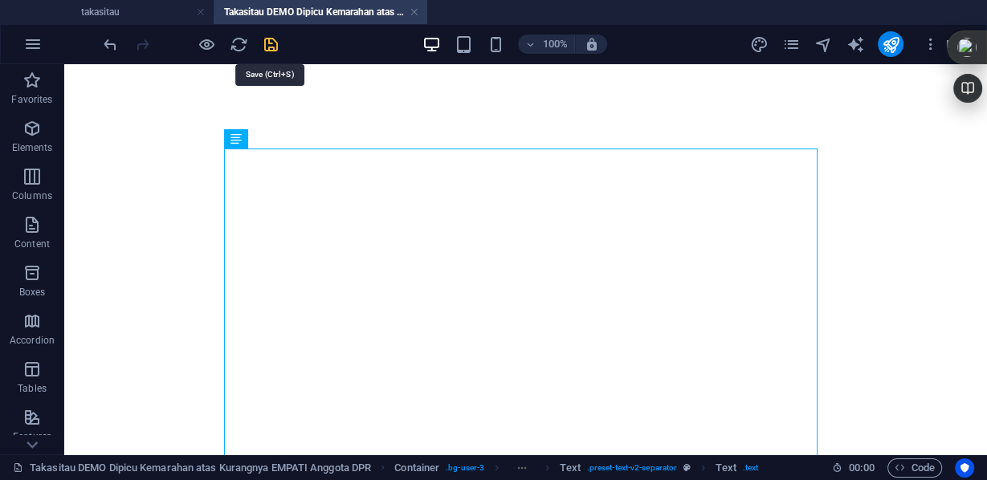
click at [272, 40] on icon "save" at bounding box center [271, 44] width 18 height 18
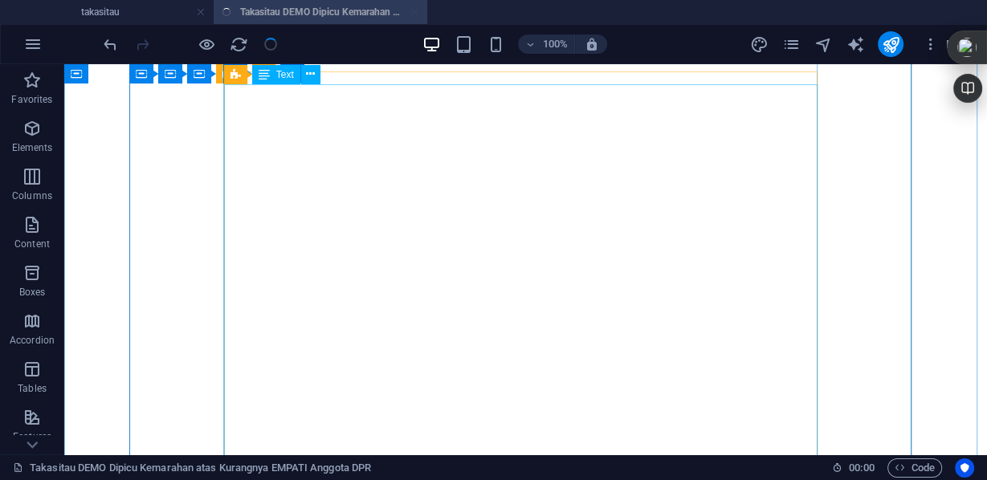
scroll to position [836, 0]
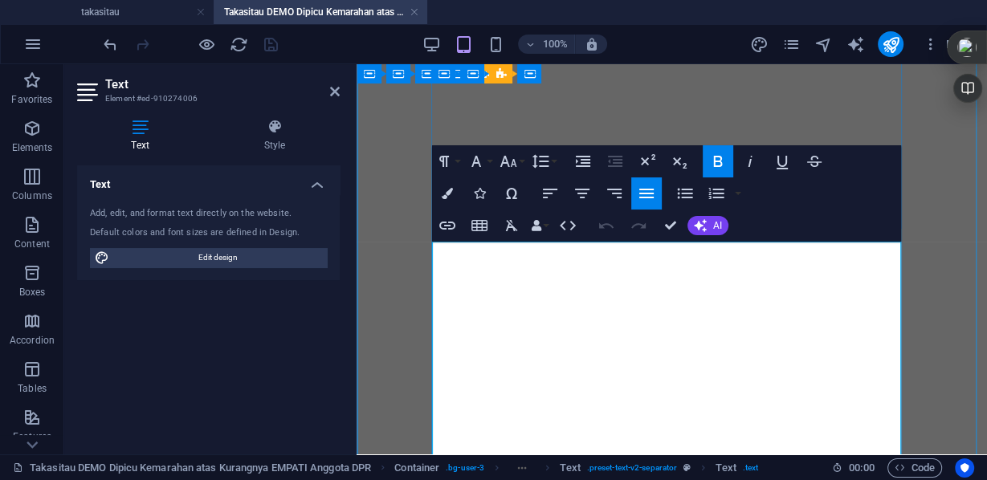
scroll to position [554, 0]
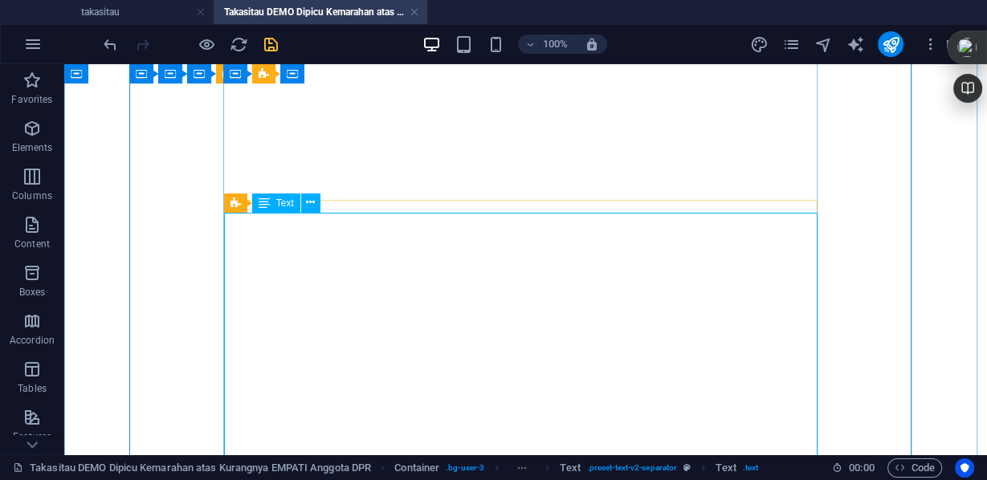
scroll to position [900, 0]
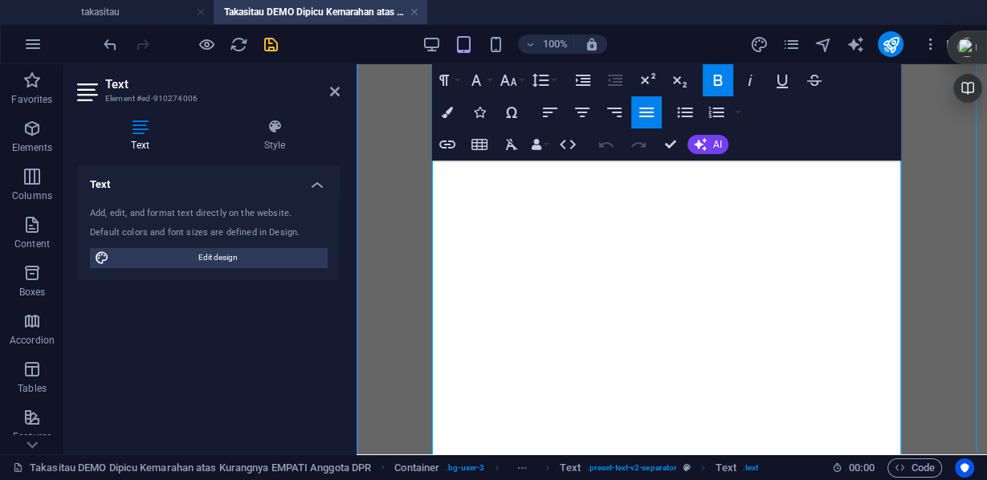
scroll to position [683, 0]
click at [742, 86] on icon "button" at bounding box center [750, 80] width 19 height 19
click at [747, 82] on icon "button" at bounding box center [750, 80] width 19 height 19
click at [718, 81] on icon "button" at bounding box center [718, 80] width 19 height 19
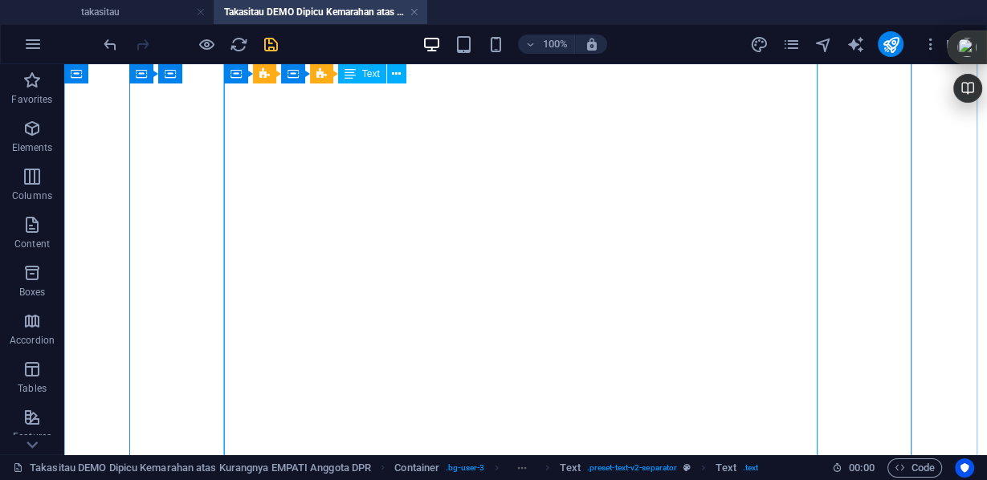
scroll to position [900, 0]
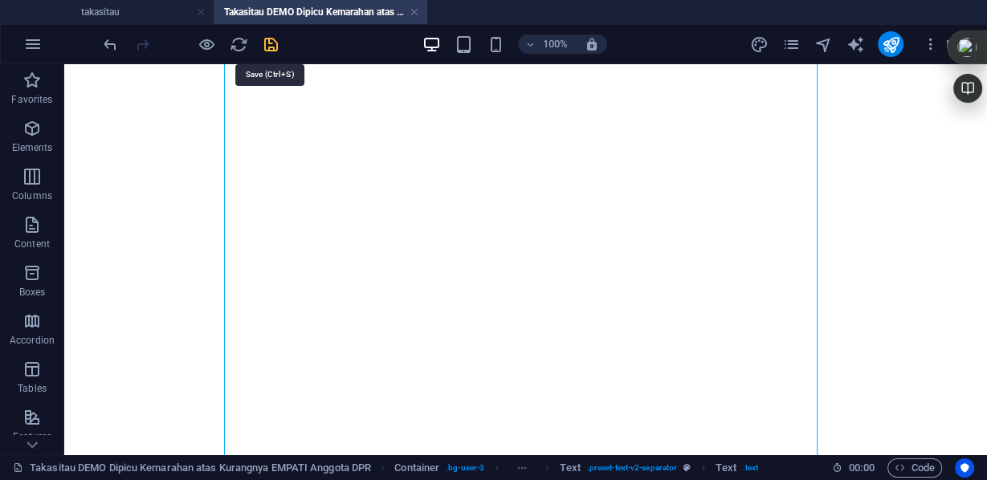
click at [268, 43] on icon "save" at bounding box center [271, 44] width 18 height 18
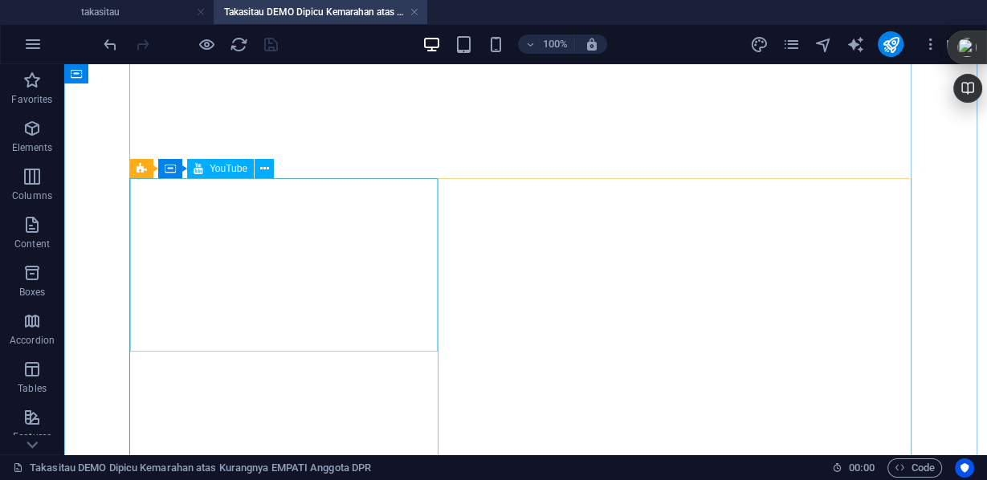
scroll to position [1671, 0]
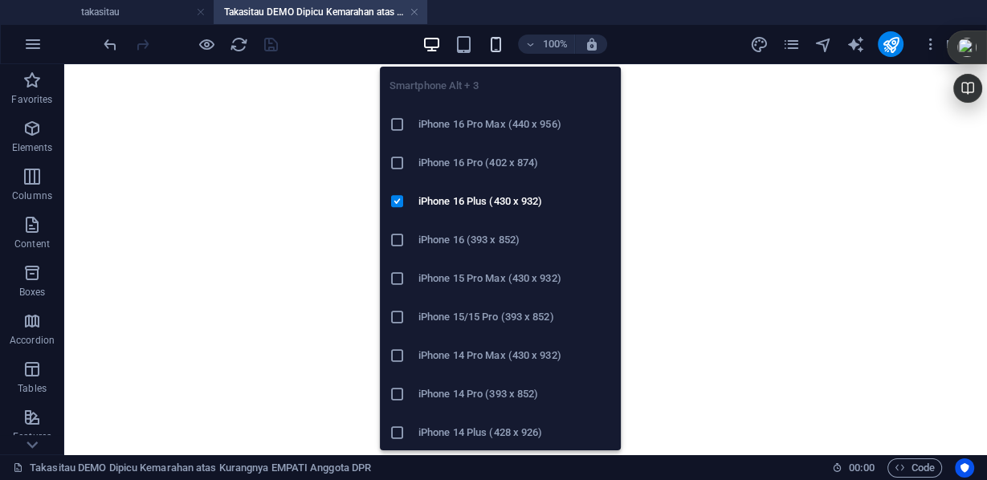
click at [489, 47] on icon "button" at bounding box center [496, 44] width 18 height 18
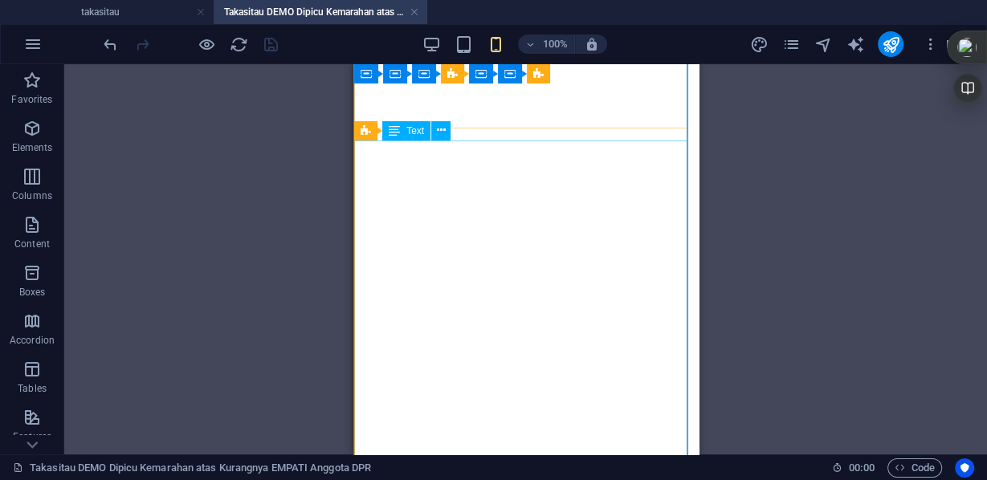
scroll to position [1993, 0]
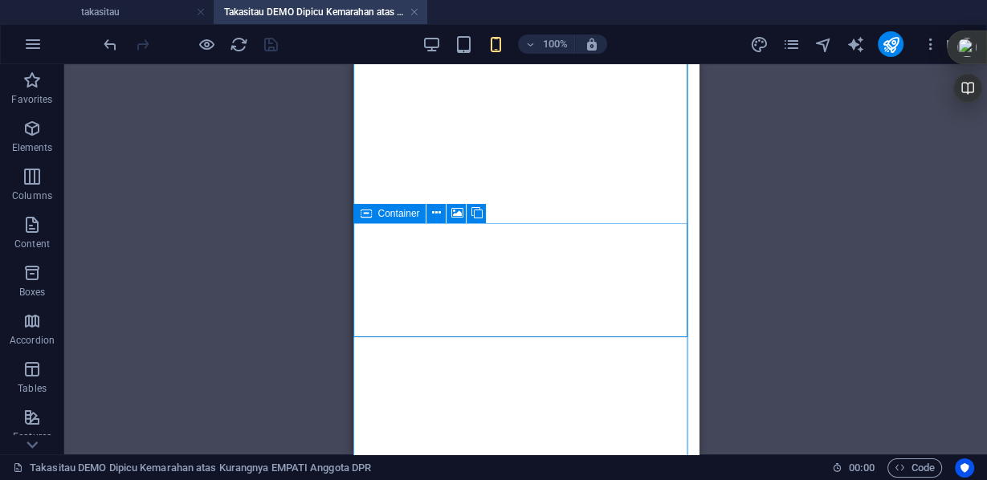
click at [441, 212] on icon at bounding box center [436, 213] width 9 height 17
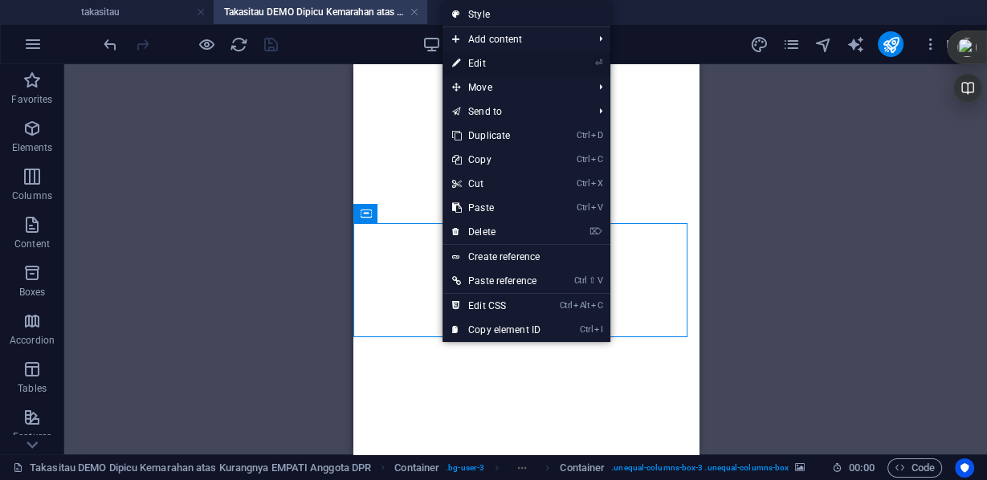
click at [483, 59] on link "⏎ Edit" at bounding box center [497, 63] width 108 height 24
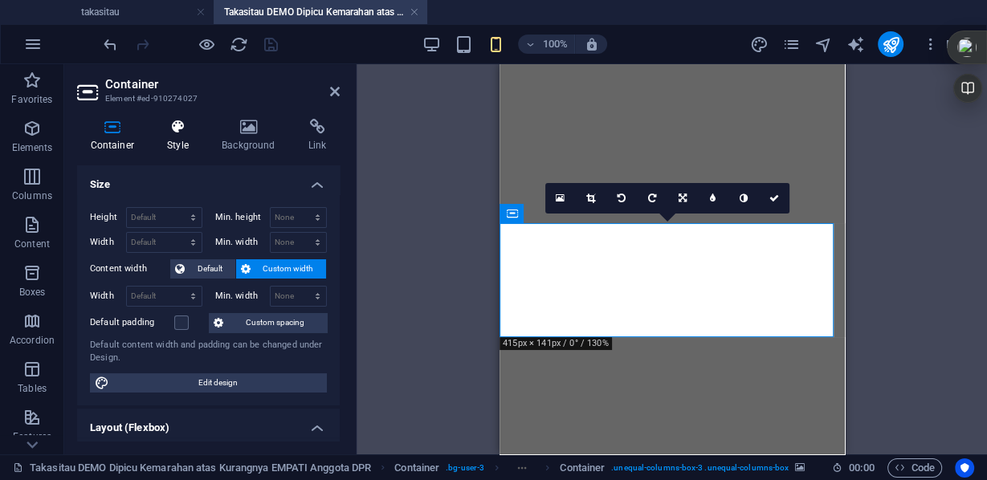
click at [176, 135] on h4 "Style" at bounding box center [181, 136] width 55 height 34
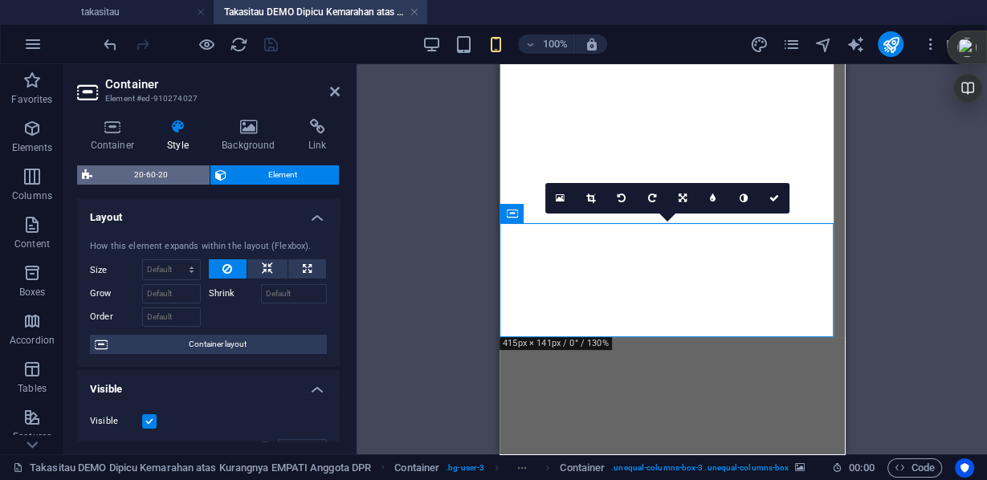
click at [127, 177] on span "20-60-20" at bounding box center [151, 175] width 108 height 19
select select "%"
select select "rem"
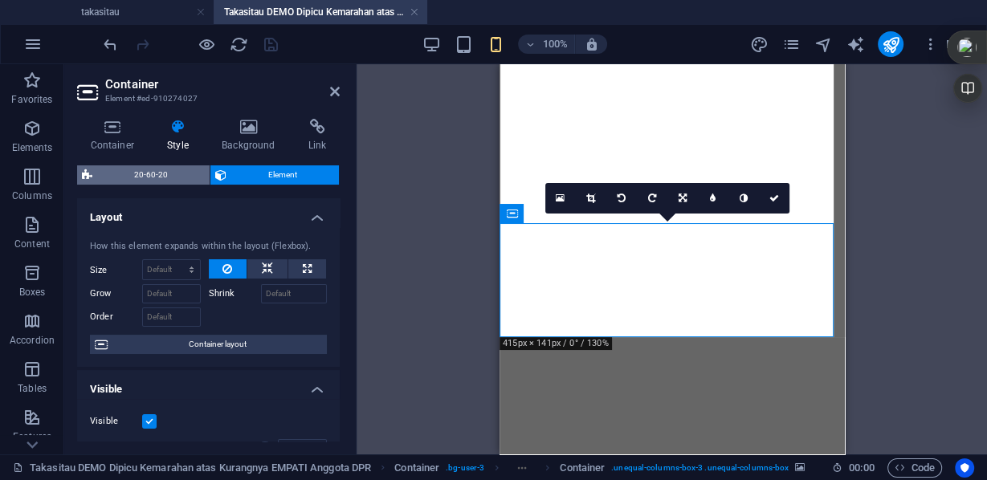
select select "preset-unequal-columns-three-default"
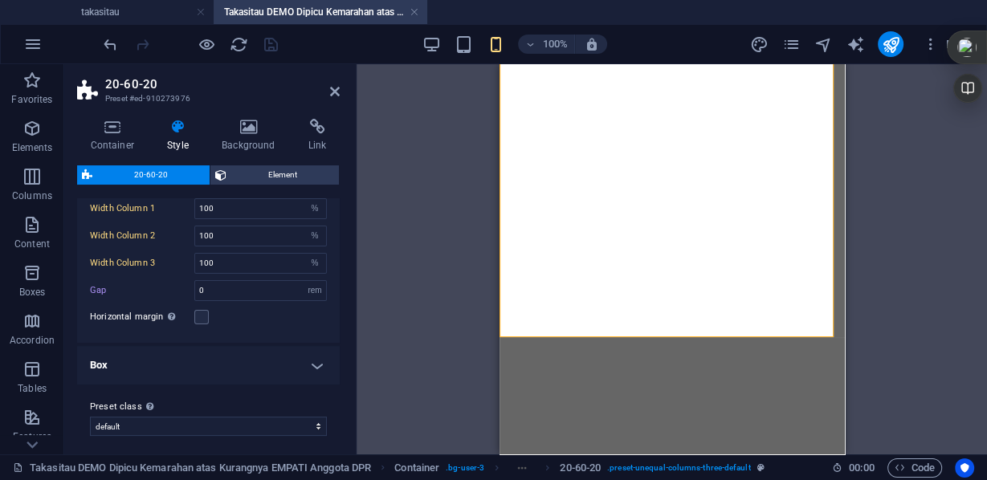
scroll to position [325, 0]
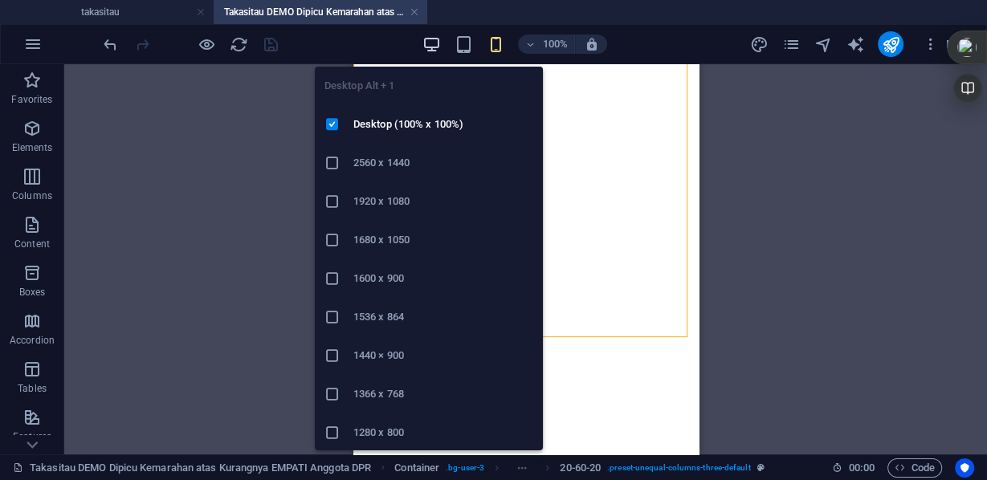
click at [424, 46] on icon "button" at bounding box center [432, 44] width 18 height 18
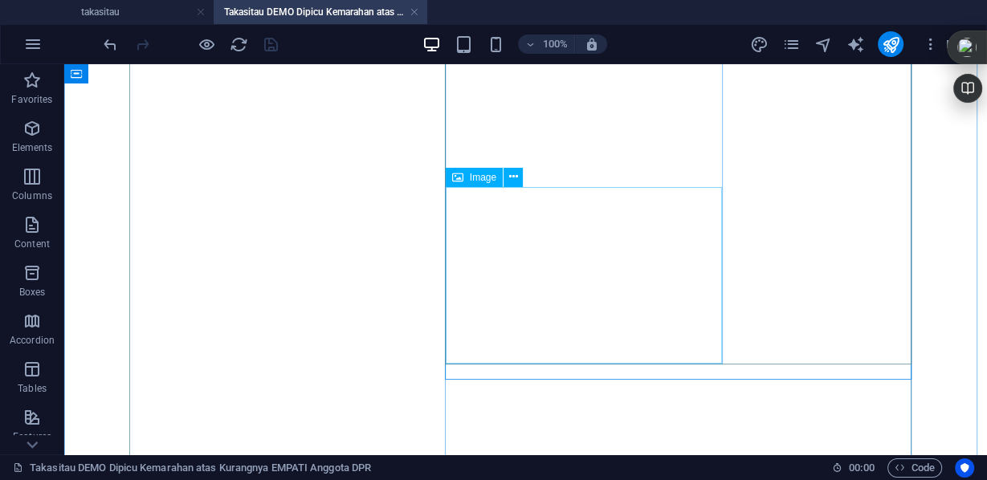
scroll to position [1948, 0]
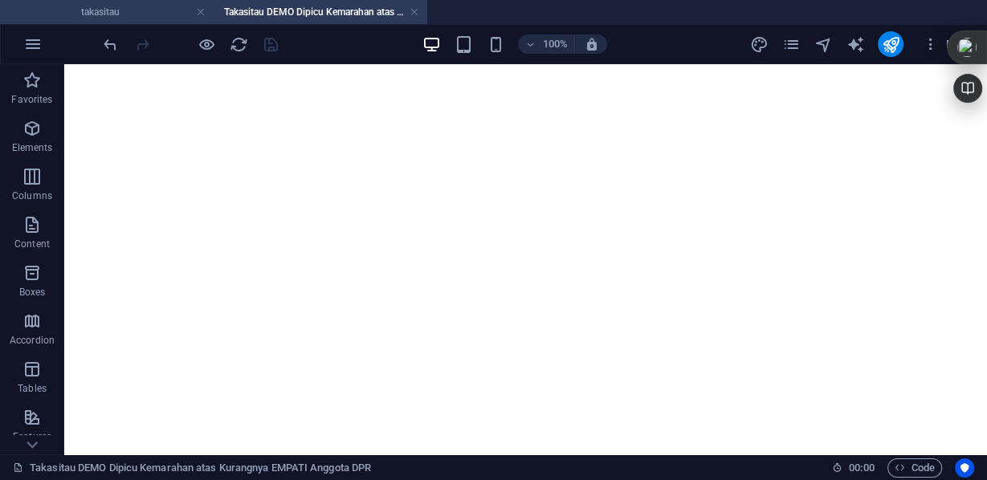
click at [168, 11] on h4 "takasitau" at bounding box center [107, 12] width 214 height 18
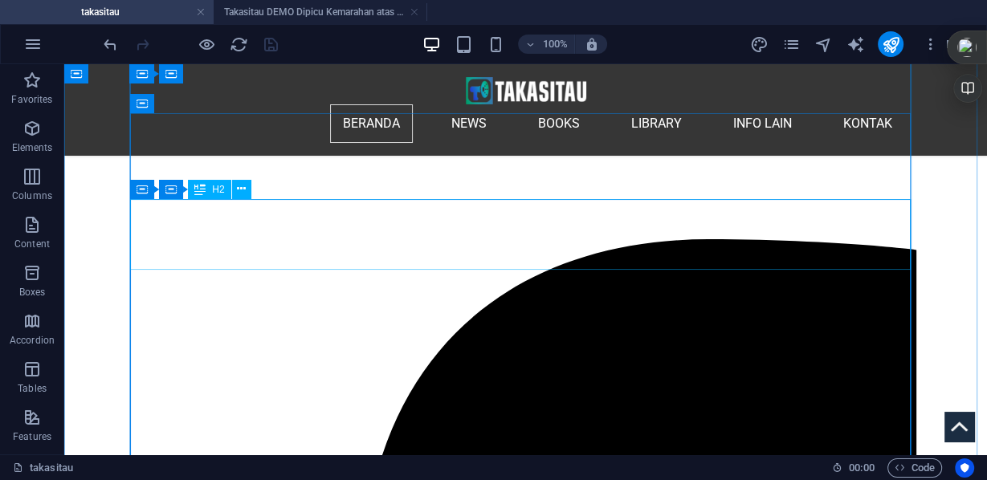
scroll to position [257, 0]
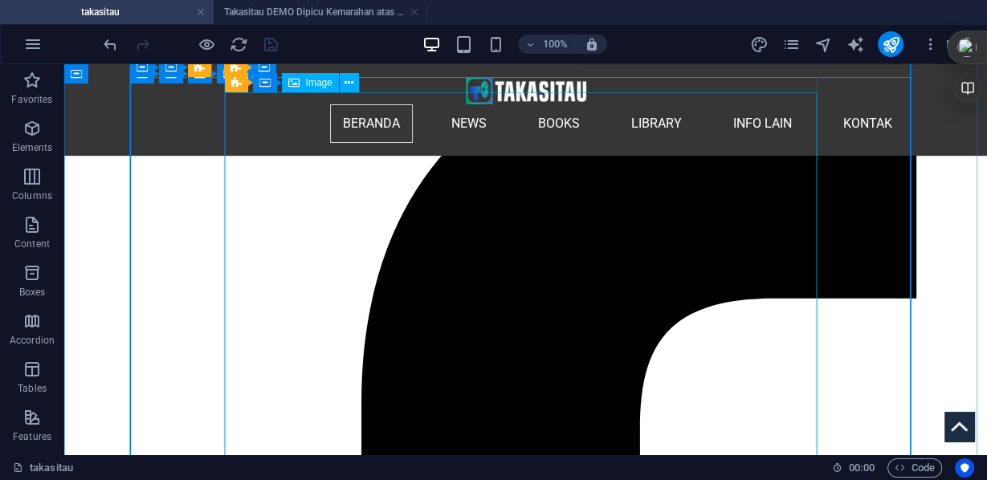
scroll to position [514, 0]
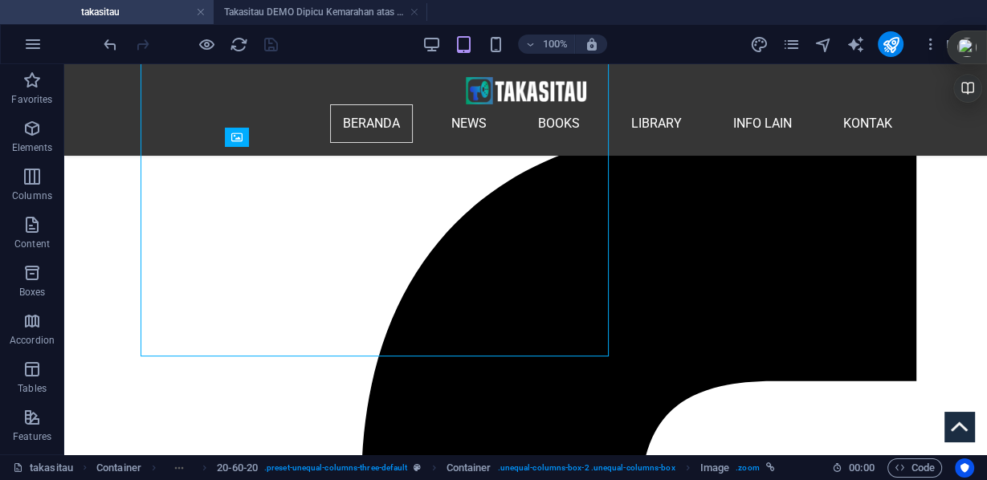
scroll to position [521, 0]
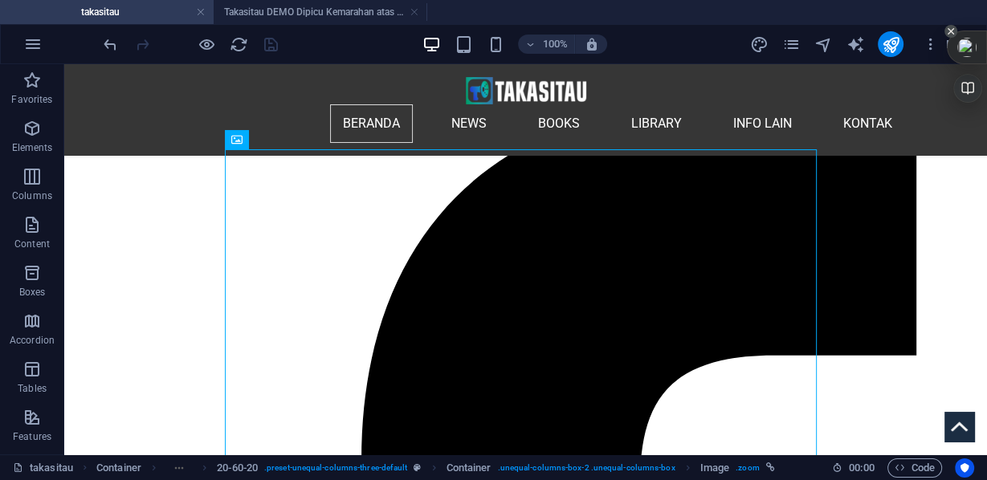
click at [952, 30] on icon at bounding box center [951, 31] width 6 height 6
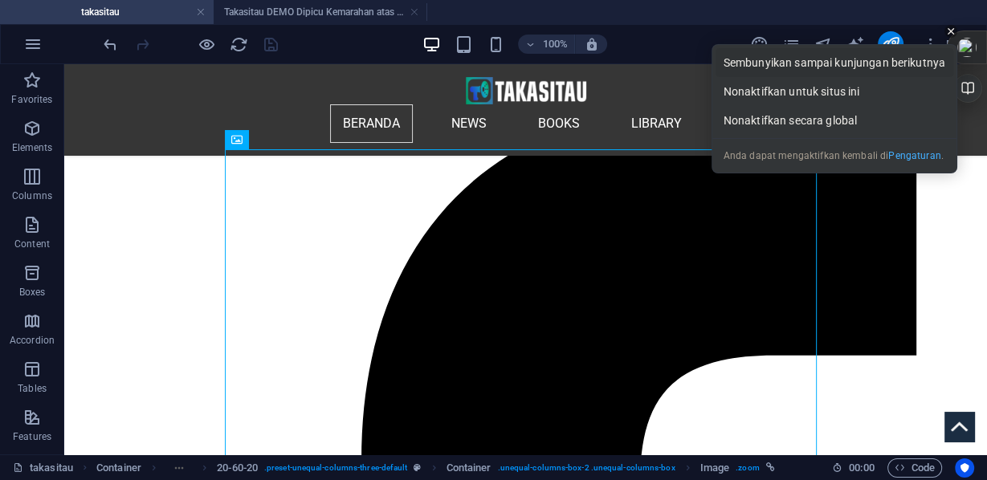
click at [908, 59] on div "Sembunyikan sampai kunjungan berikutnya" at bounding box center [835, 62] width 238 height 29
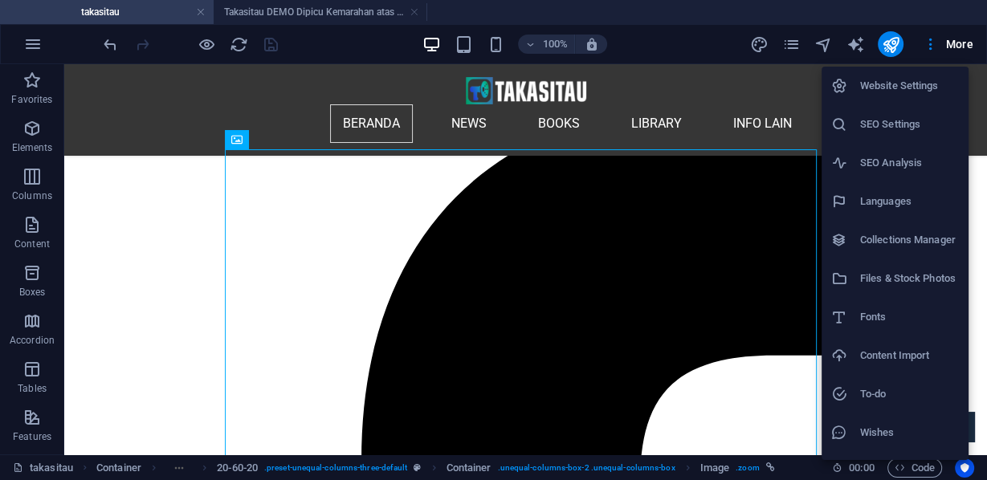
click at [904, 274] on h6 "Files & Stock Photos" at bounding box center [910, 278] width 99 height 19
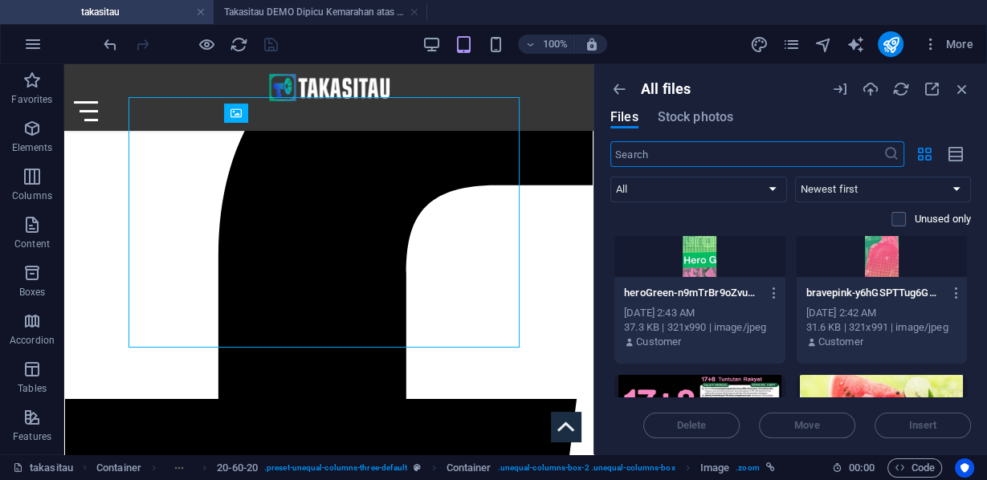
scroll to position [129, 0]
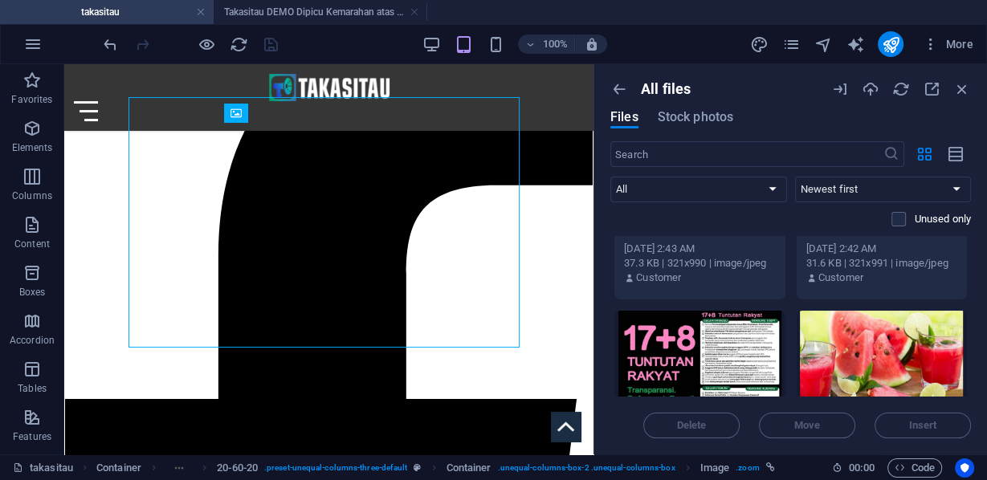
click at [740, 340] on div at bounding box center [700, 363] width 171 height 104
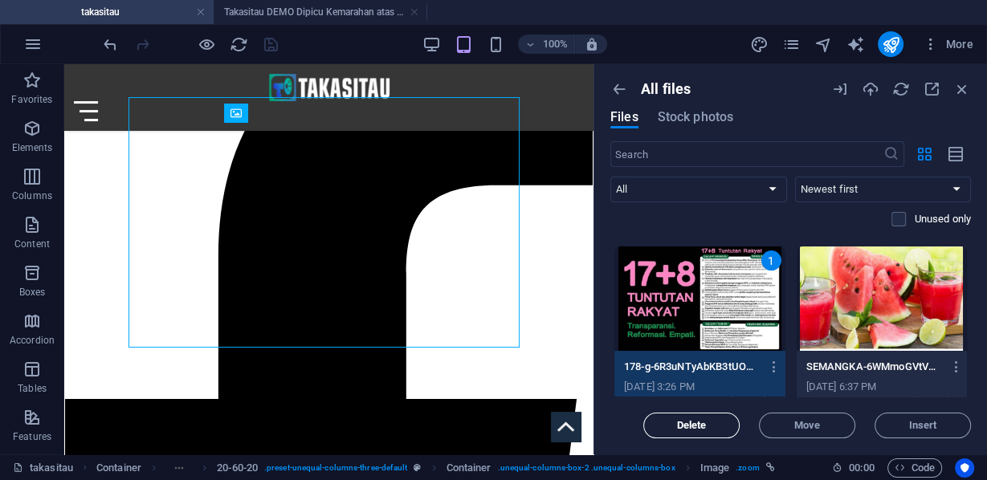
click at [711, 424] on span "Delete" at bounding box center [692, 426] width 82 height 10
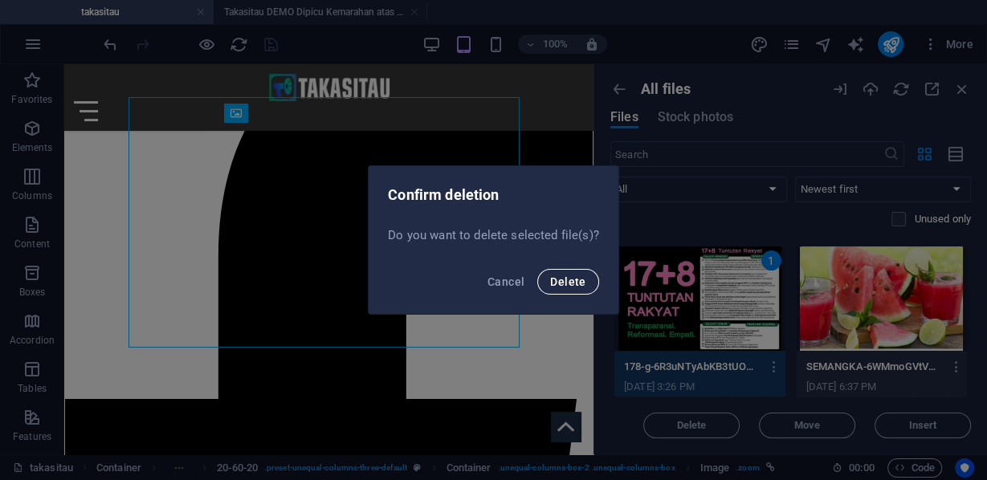
click at [553, 279] on span "Delete" at bounding box center [567, 282] width 35 height 13
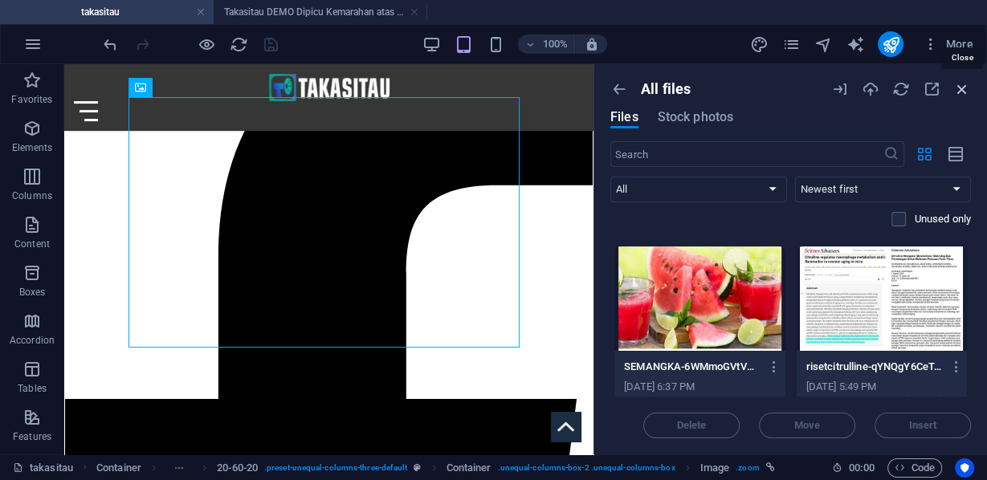
click at [963, 84] on icon "button" at bounding box center [963, 89] width 18 height 18
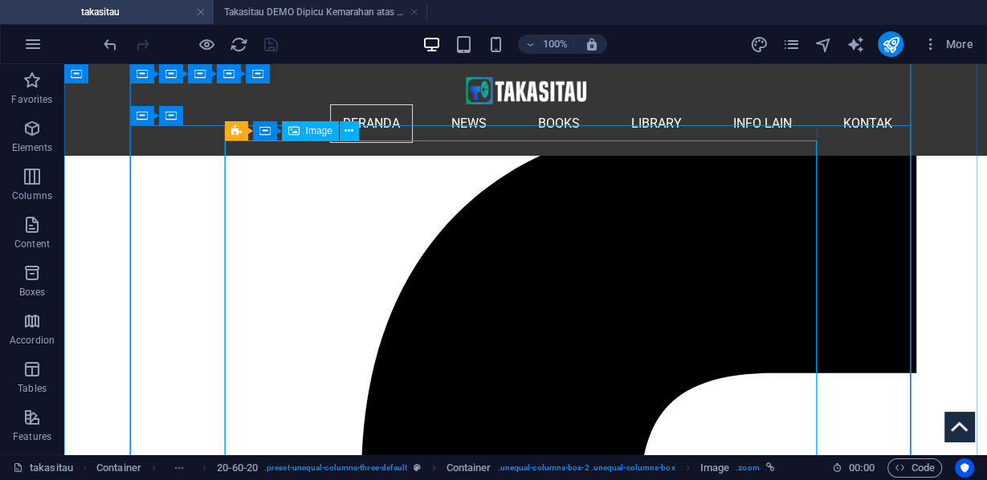
scroll to position [530, 0]
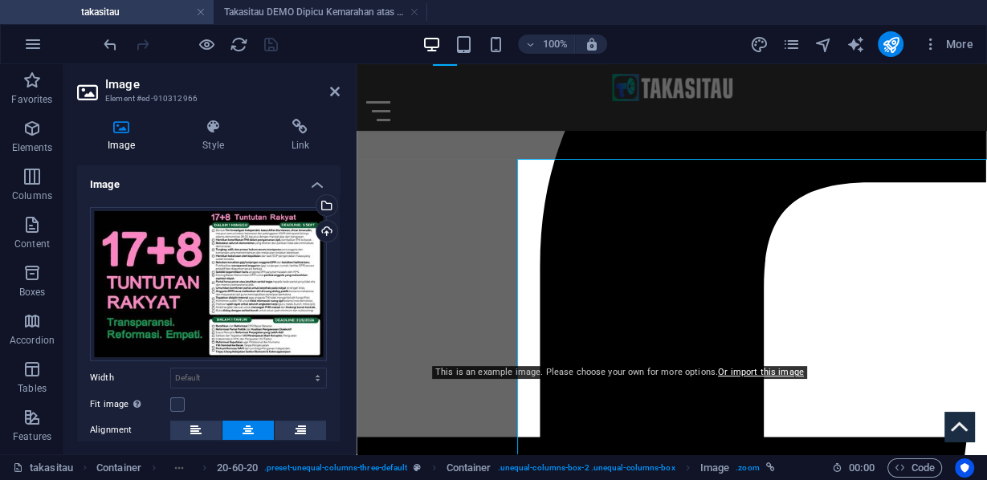
scroll to position [512, 0]
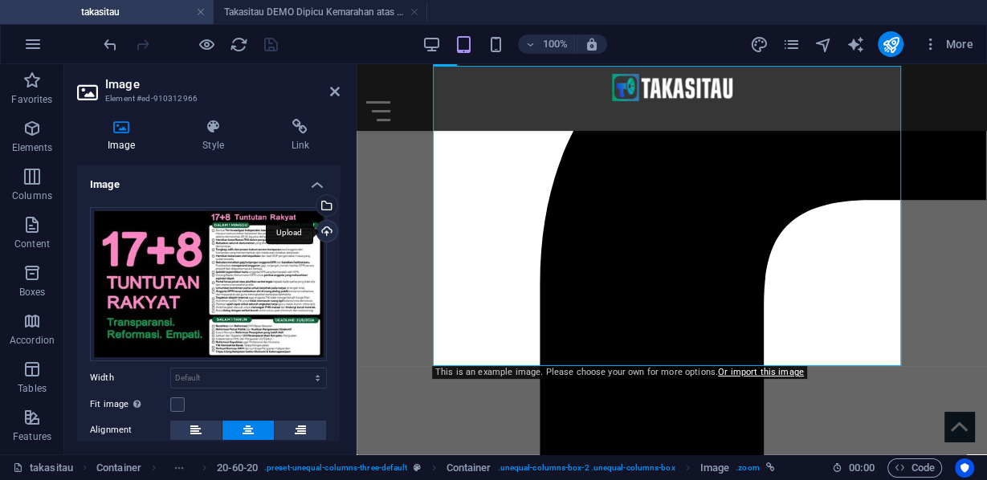
click at [324, 226] on div "Upload" at bounding box center [325, 233] width 24 height 24
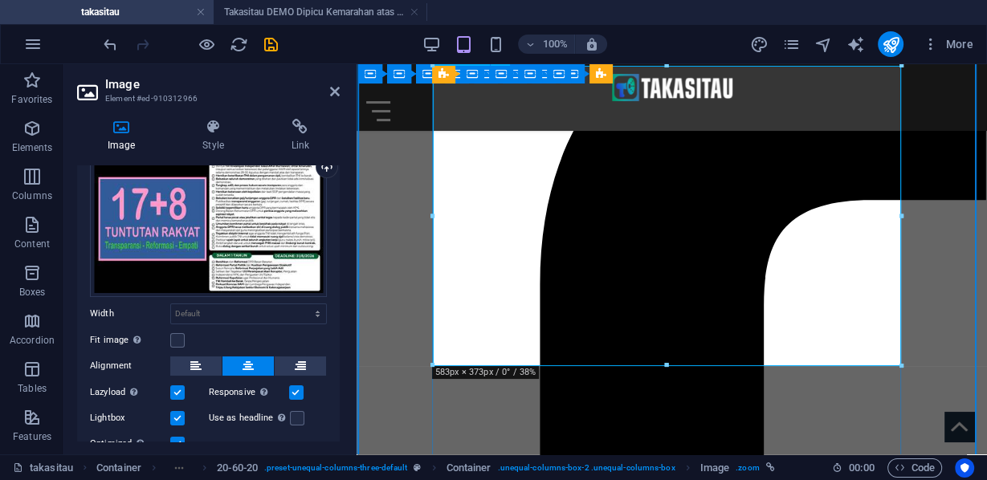
scroll to position [383, 0]
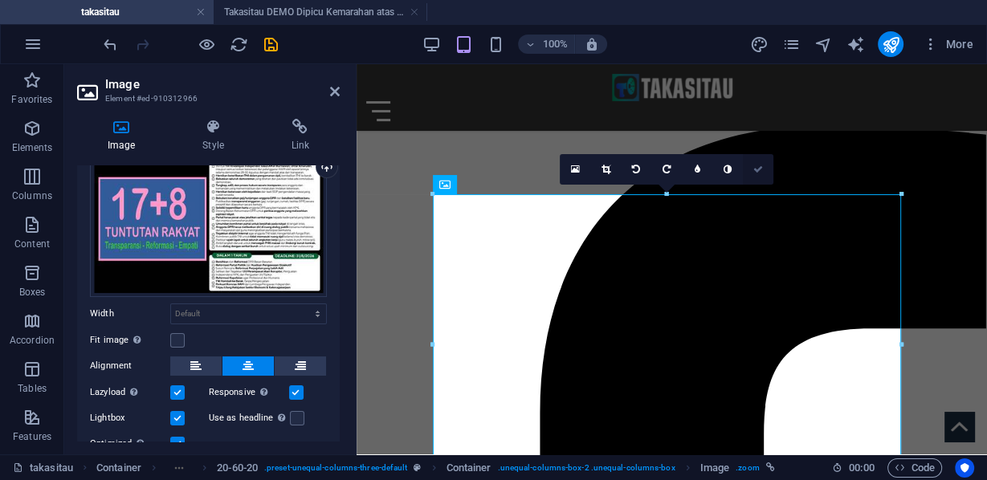
click at [757, 167] on icon at bounding box center [759, 170] width 10 height 10
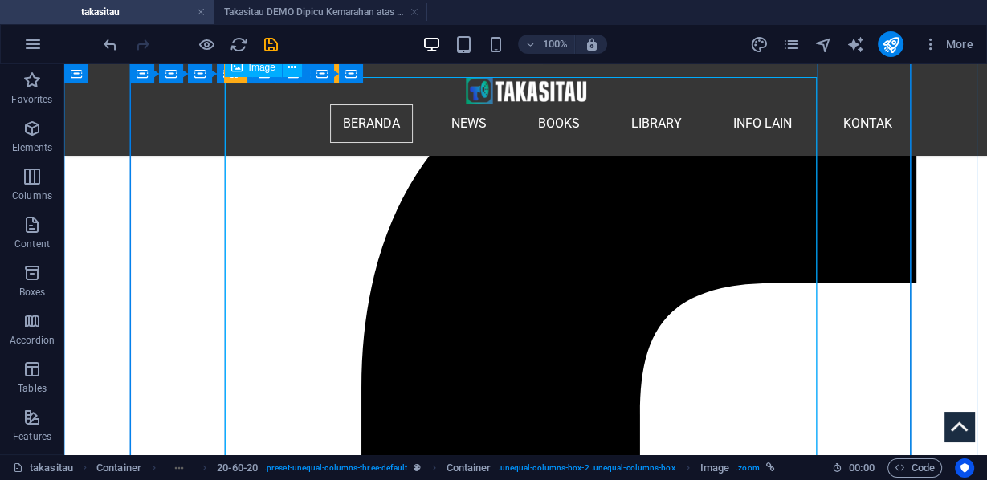
scroll to position [530, 0]
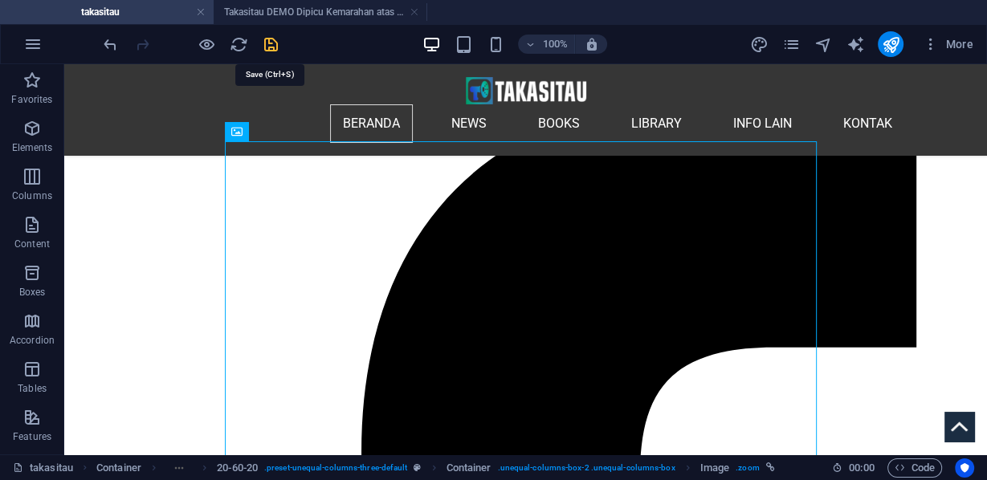
click at [274, 45] on icon "save" at bounding box center [271, 44] width 18 height 18
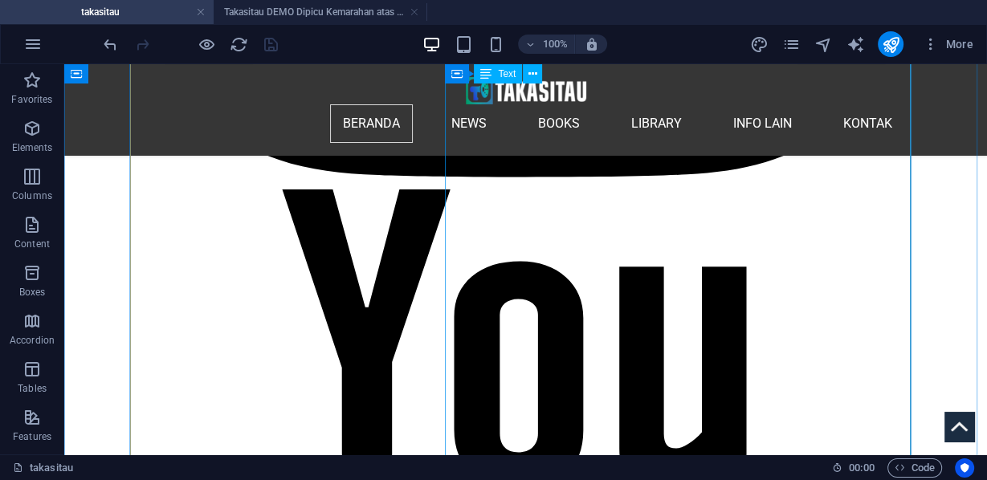
scroll to position [3343, 0]
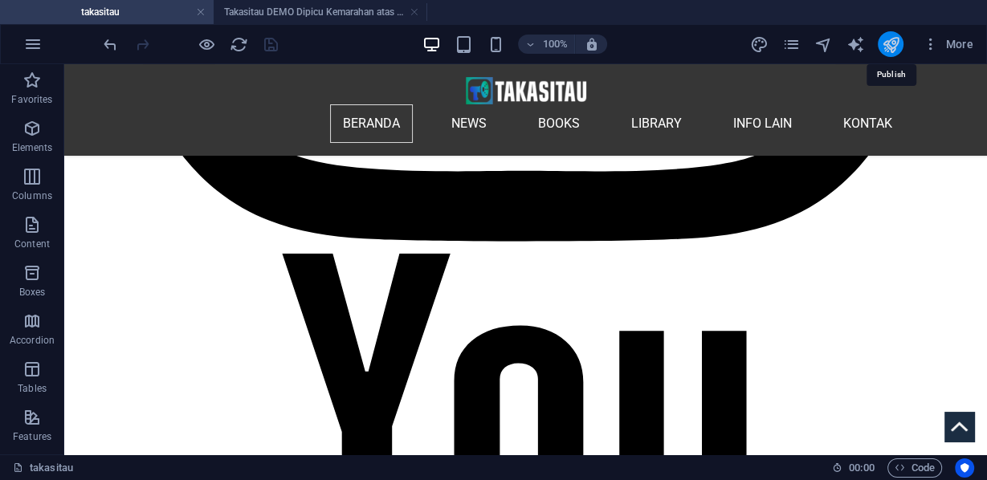
click at [887, 46] on icon "publish" at bounding box center [890, 44] width 18 height 18
